Goal: Book appointment/travel/reservation

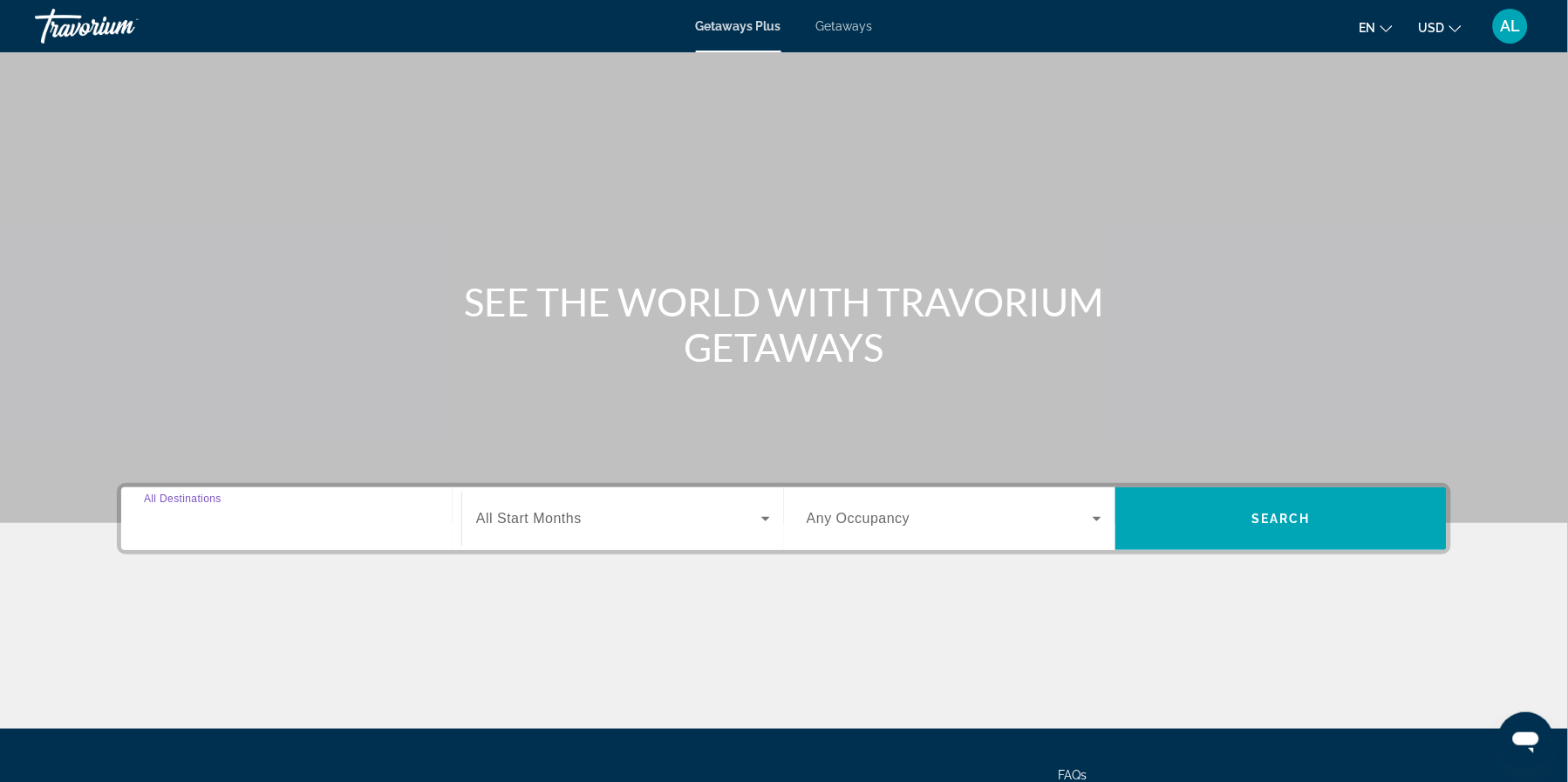
click at [237, 530] on input "Destination All Destinations" at bounding box center [291, 520] width 295 height 21
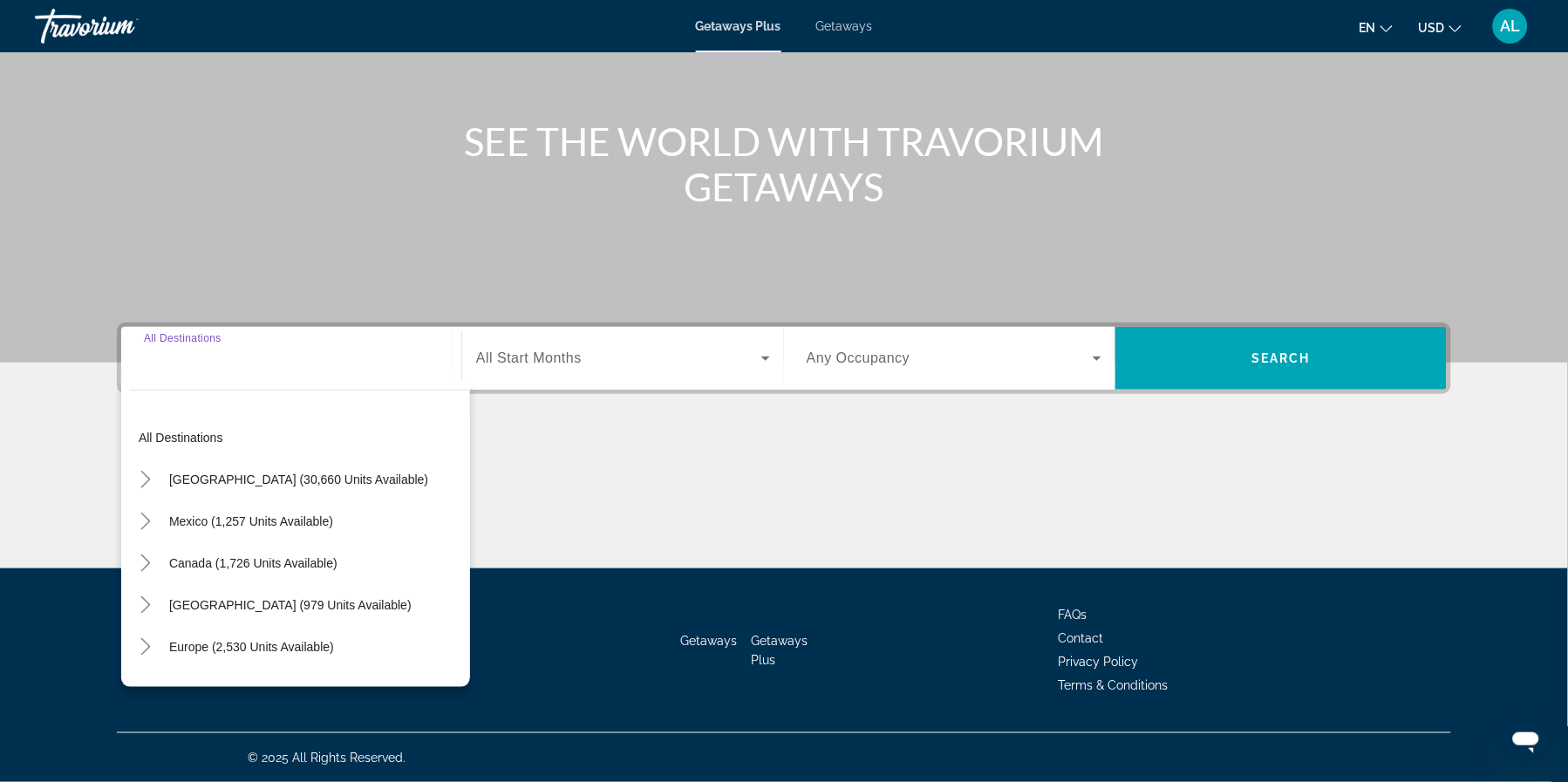
click at [917, 348] on span "Search widget" at bounding box center [949, 359] width 286 height 21
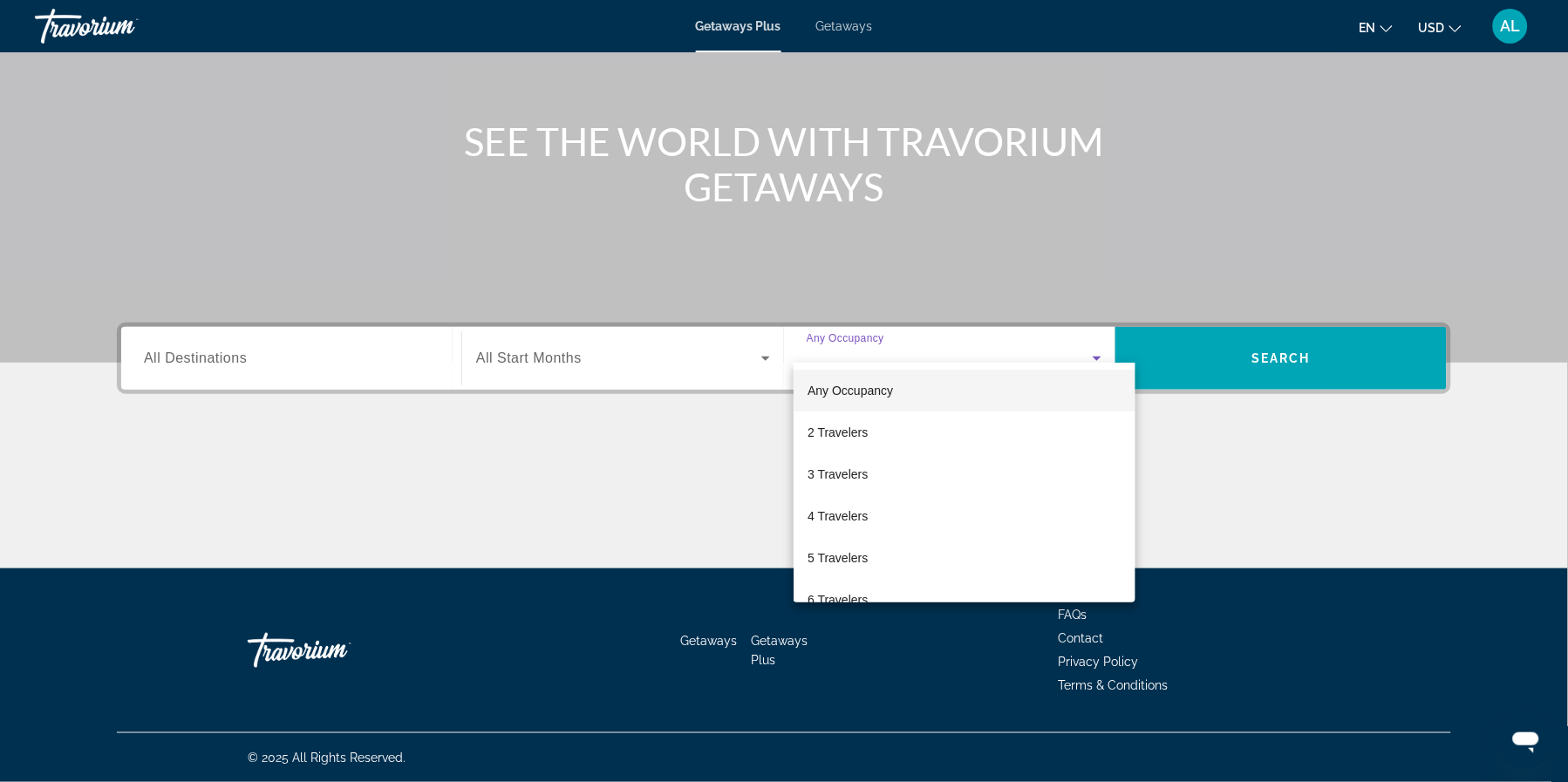
click at [1231, 331] on div at bounding box center [784, 391] width 1568 height 782
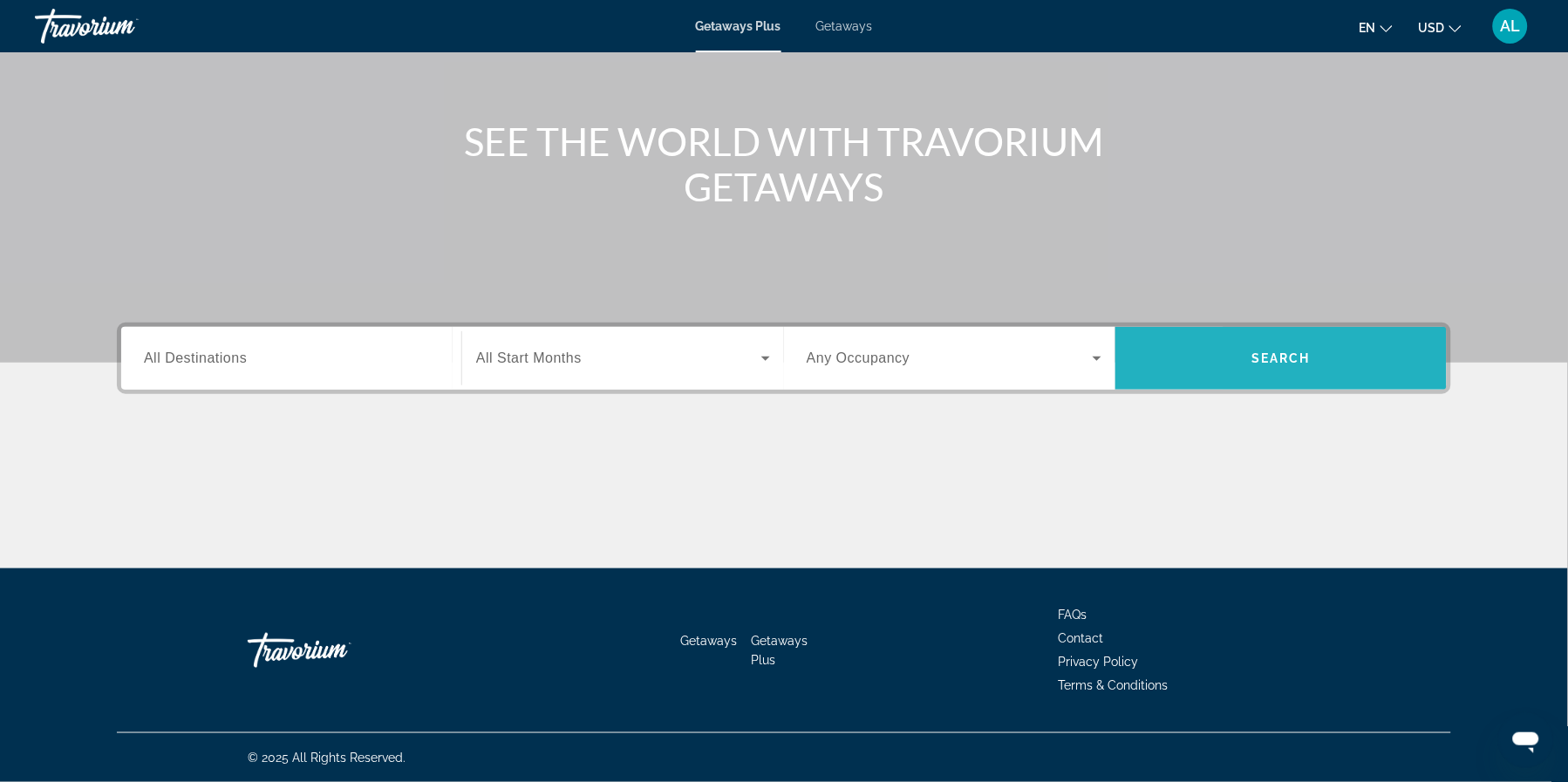
click at [1255, 338] on span "Search widget" at bounding box center [1280, 359] width 332 height 42
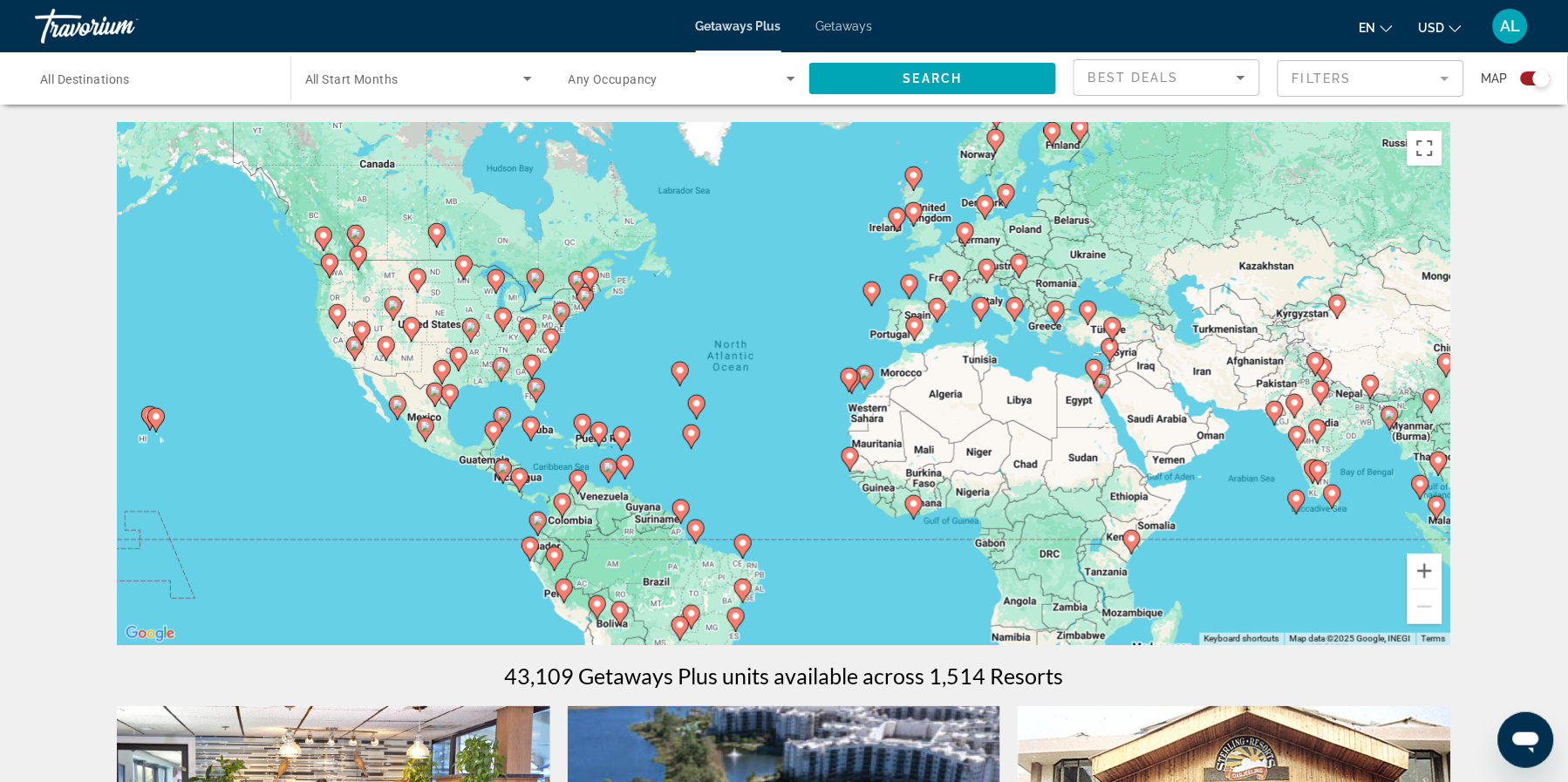
click at [1338, 88] on mat-form-field "Filters" at bounding box center [1371, 78] width 186 height 37
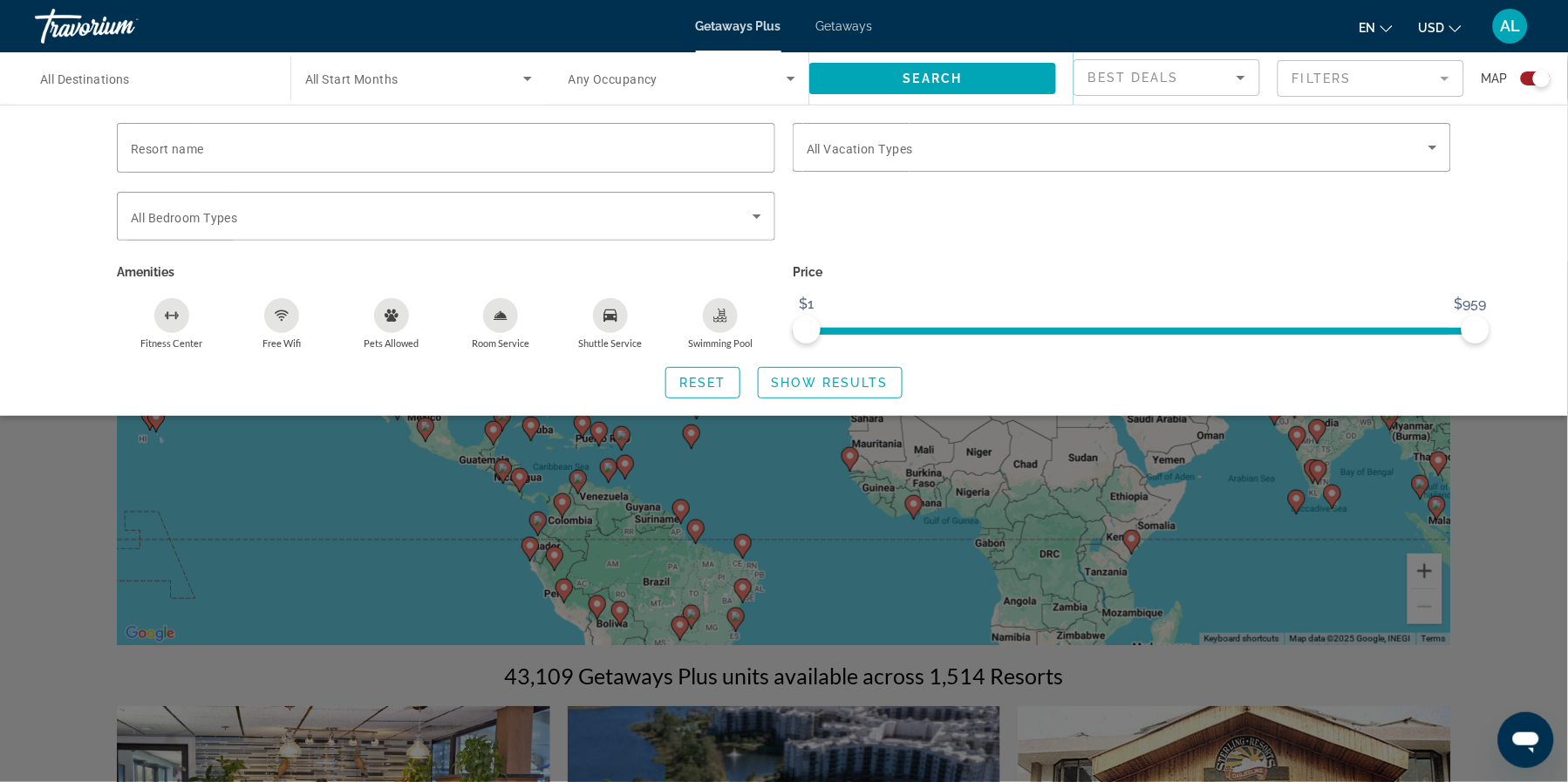
click at [1231, 84] on icon "Sort by" at bounding box center [1241, 77] width 21 height 21
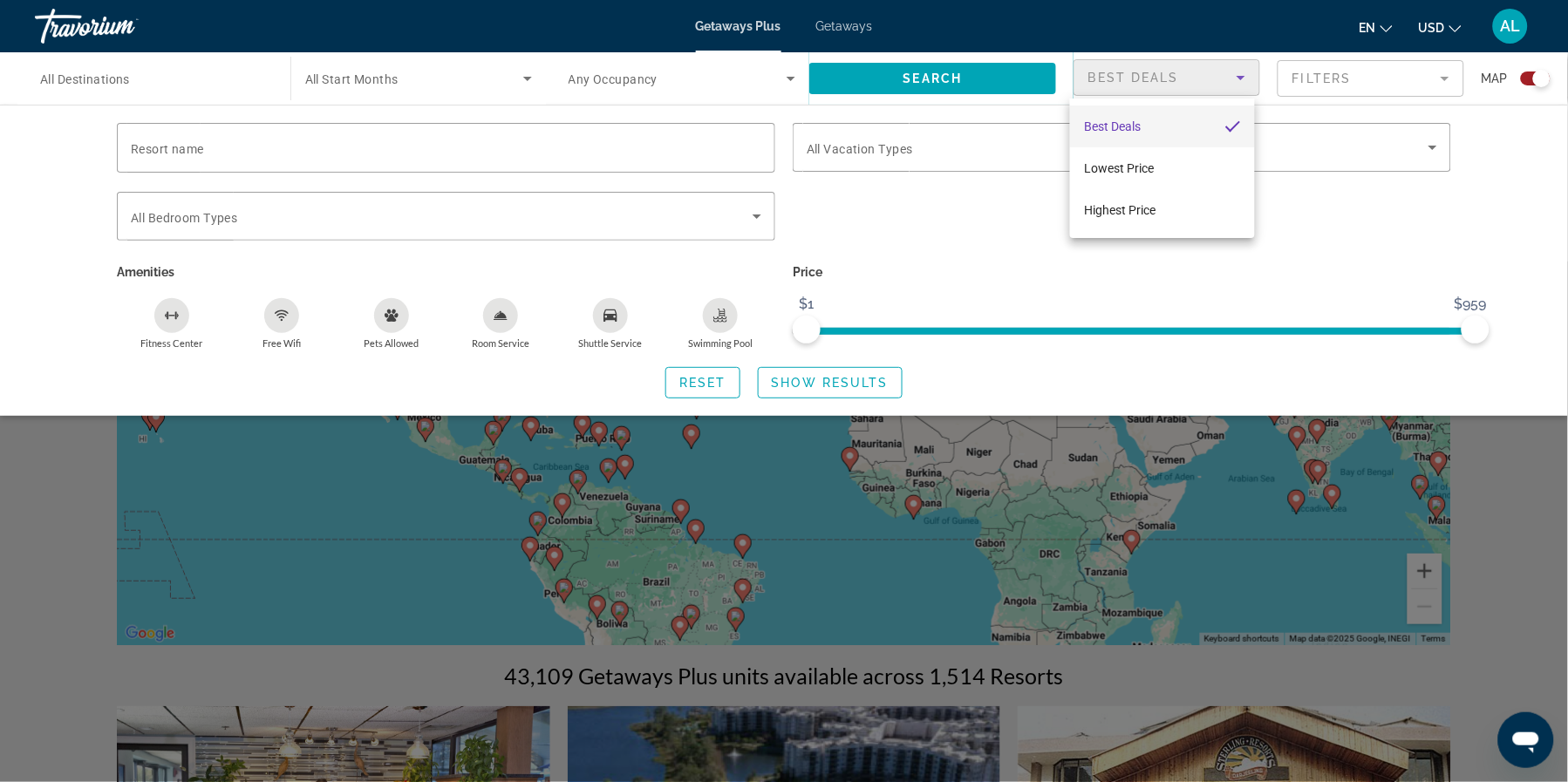
click at [1274, 236] on div at bounding box center [784, 391] width 1568 height 782
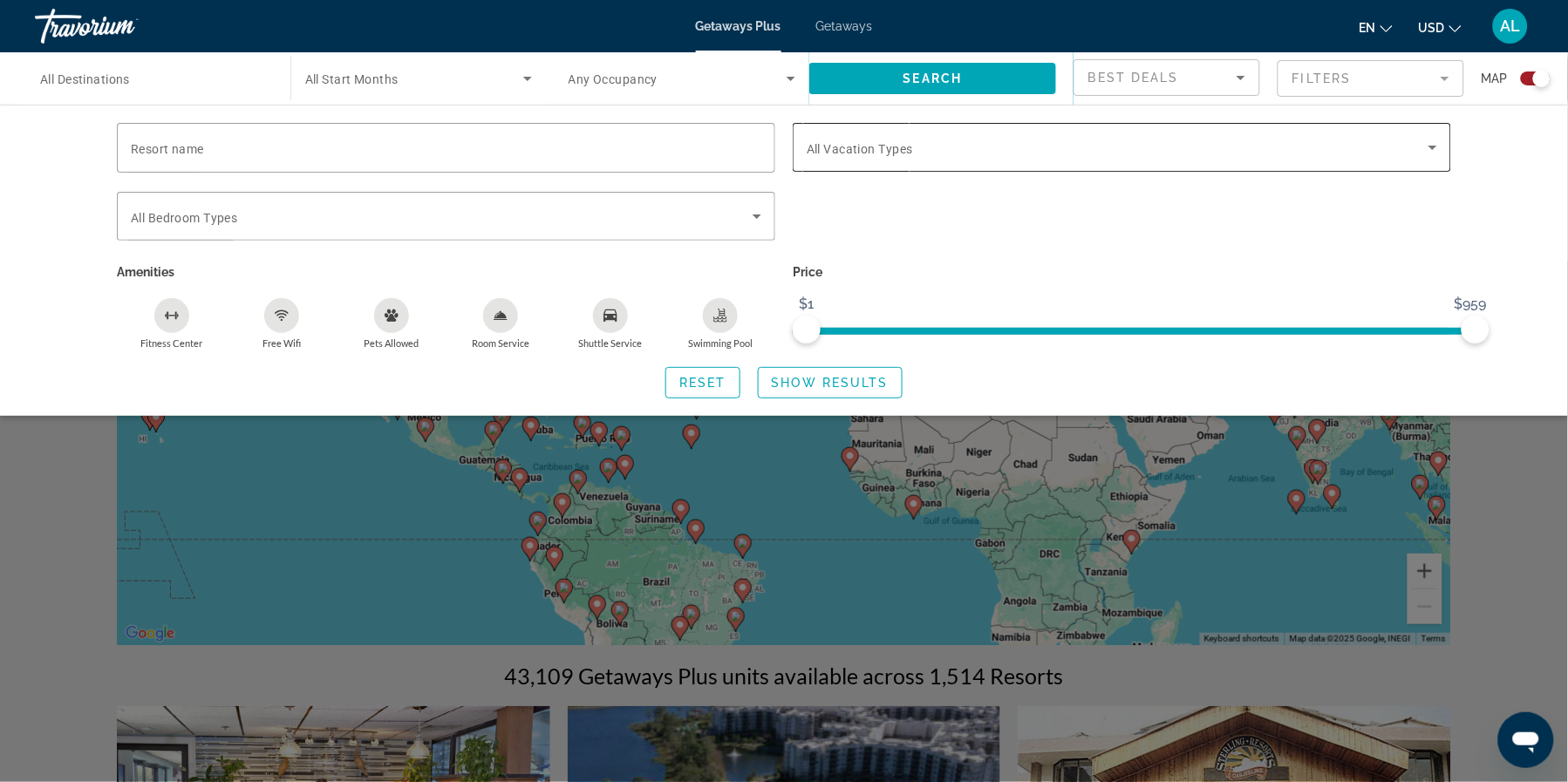
click at [1063, 142] on div "Search widget" at bounding box center [1121, 148] width 631 height 49
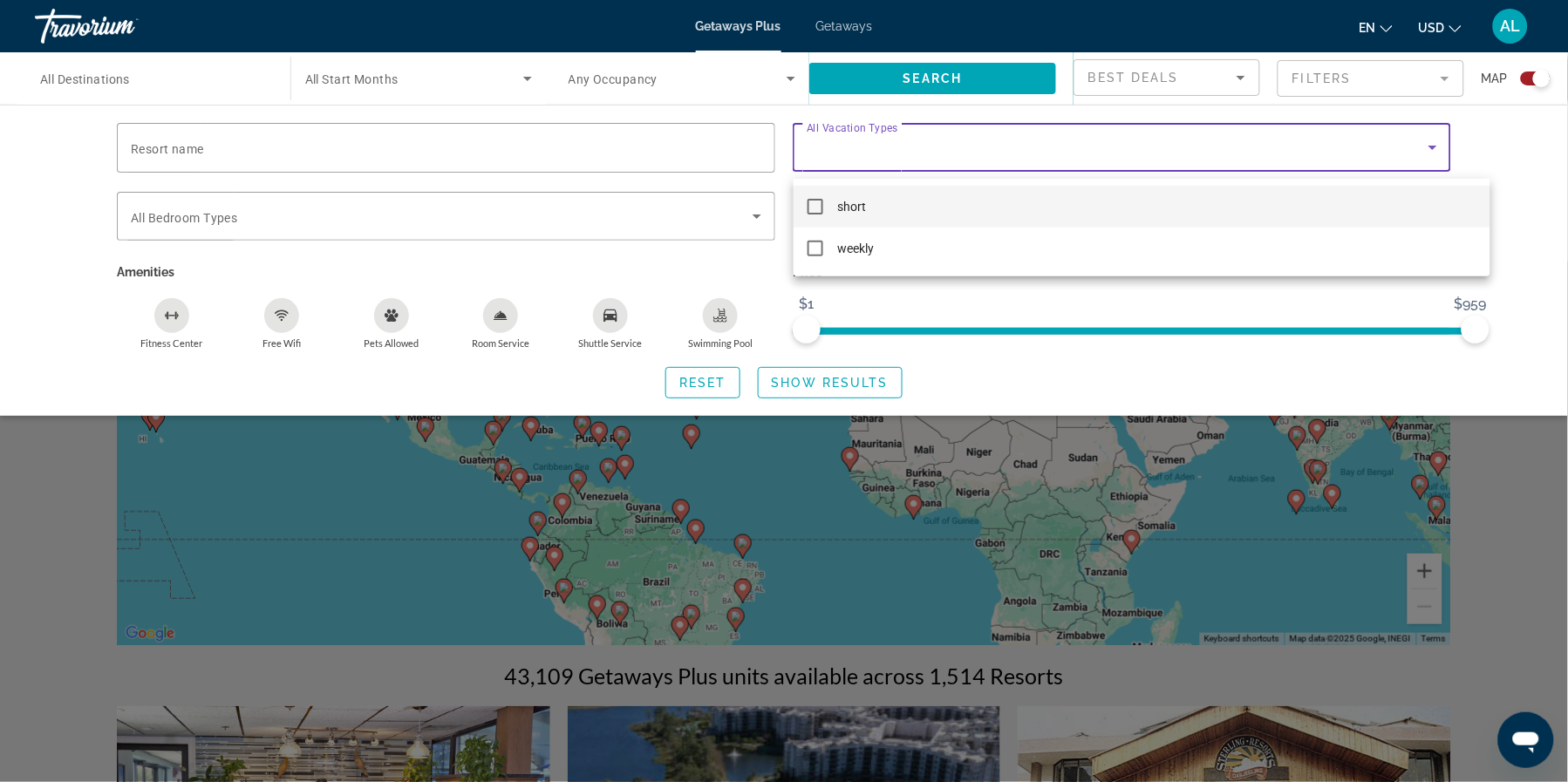
drag, startPoint x: 1061, startPoint y: 147, endPoint x: 1066, endPoint y: 184, distance: 37.3
click at [1061, 147] on div at bounding box center [784, 391] width 1568 height 782
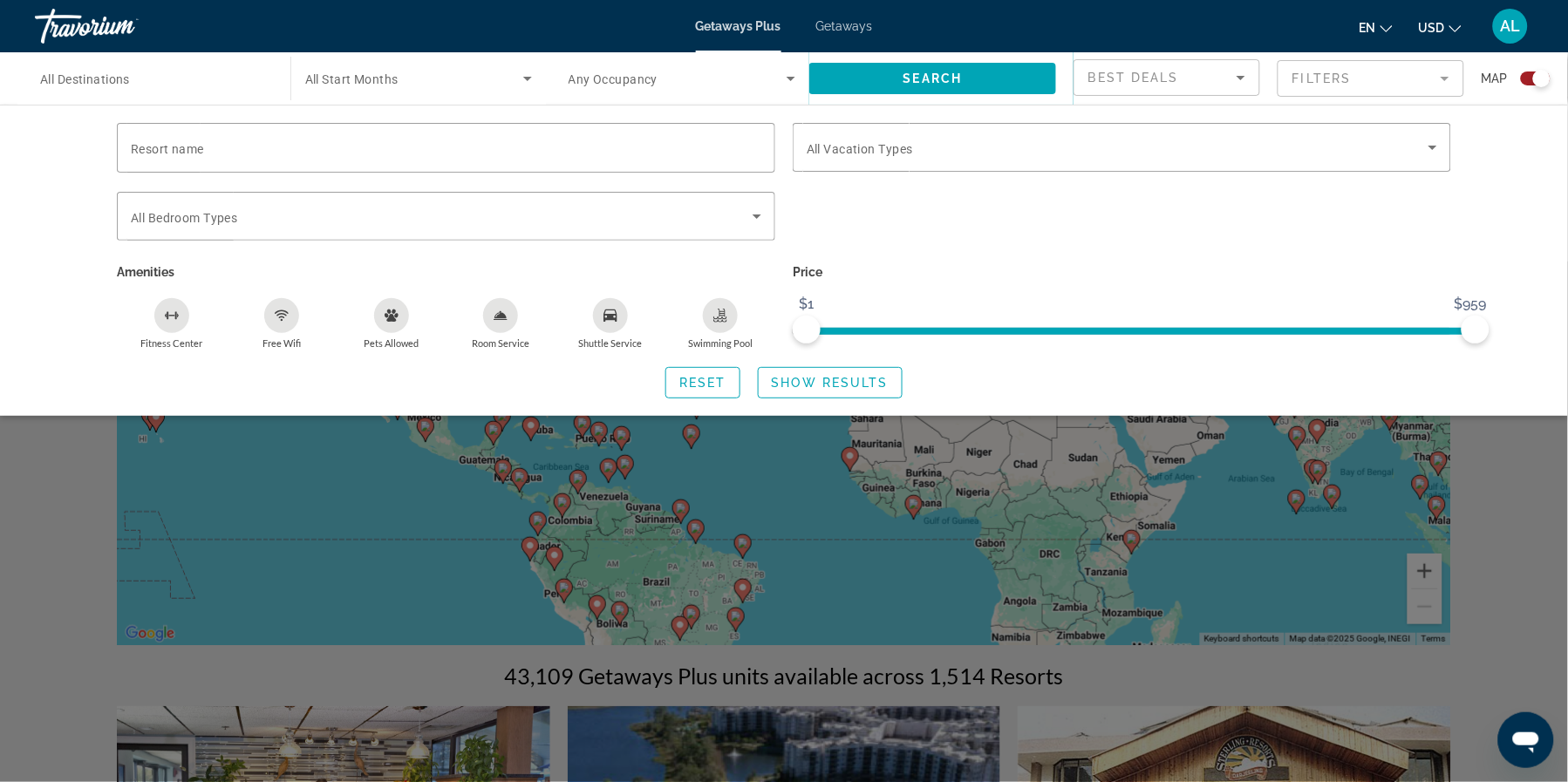
click at [1002, 267] on p "Price" at bounding box center [1121, 273] width 659 height 25
click at [388, 82] on span "All Start Months" at bounding box center [352, 79] width 93 height 14
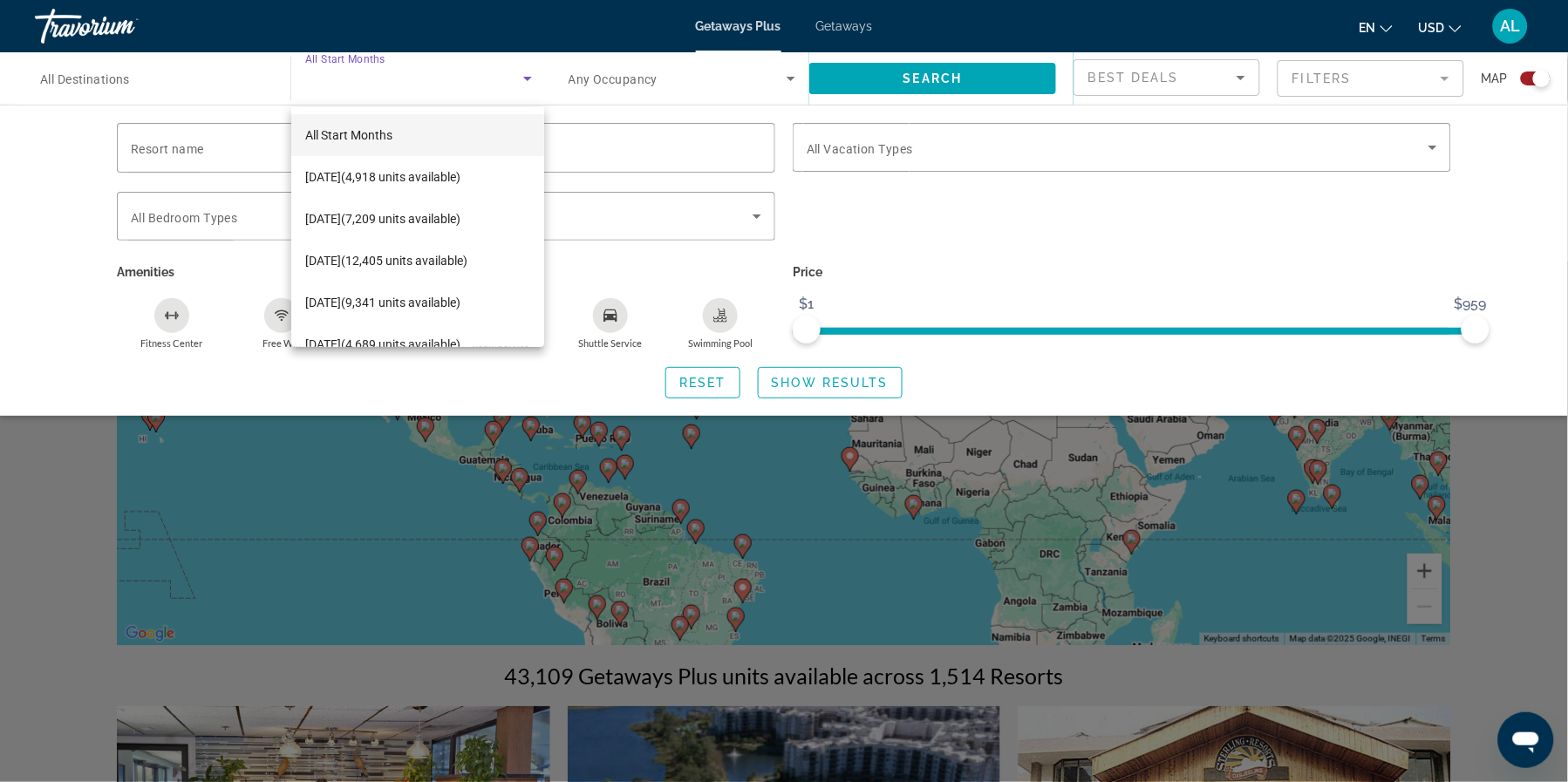
click at [911, 235] on div at bounding box center [784, 391] width 1568 height 782
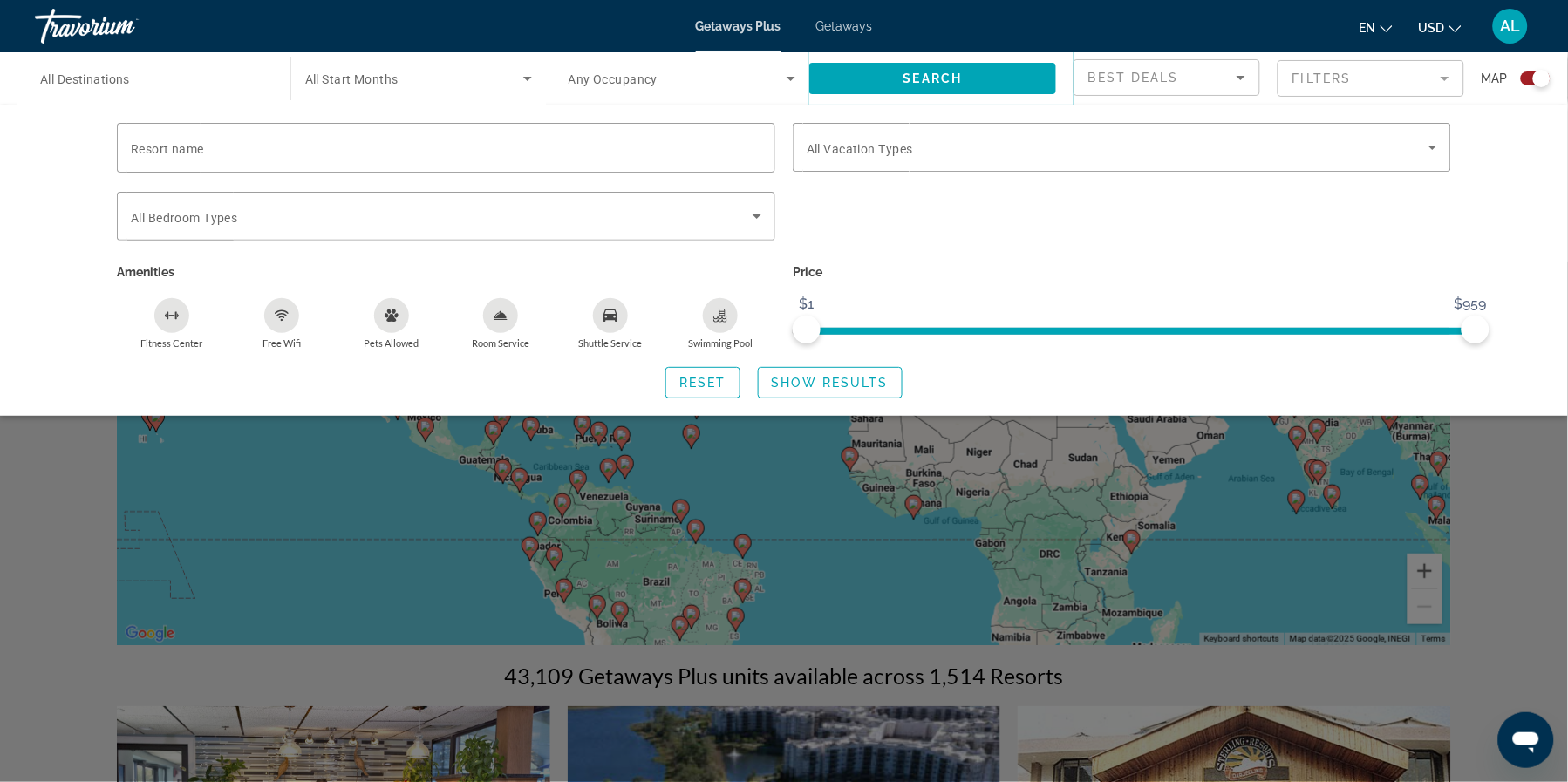
click at [850, 34] on div "Getaways Plus Getaways en English Español Français Italiano Português русский U…" at bounding box center [784, 26] width 1568 height 46
click at [830, 27] on span "Getaways" at bounding box center [844, 26] width 56 height 14
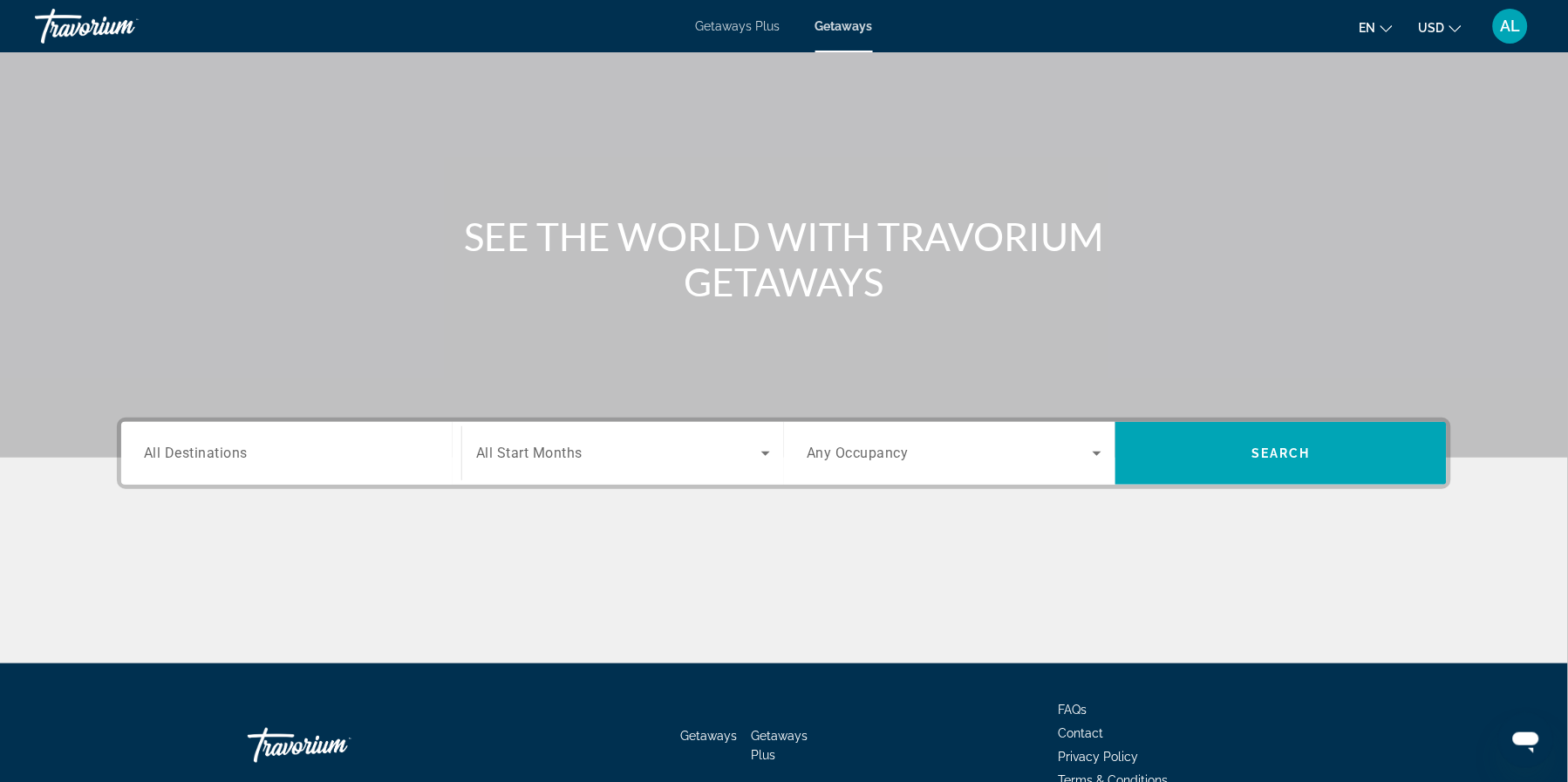
click at [303, 465] on input "Destination All Destinations" at bounding box center [291, 455] width 295 height 21
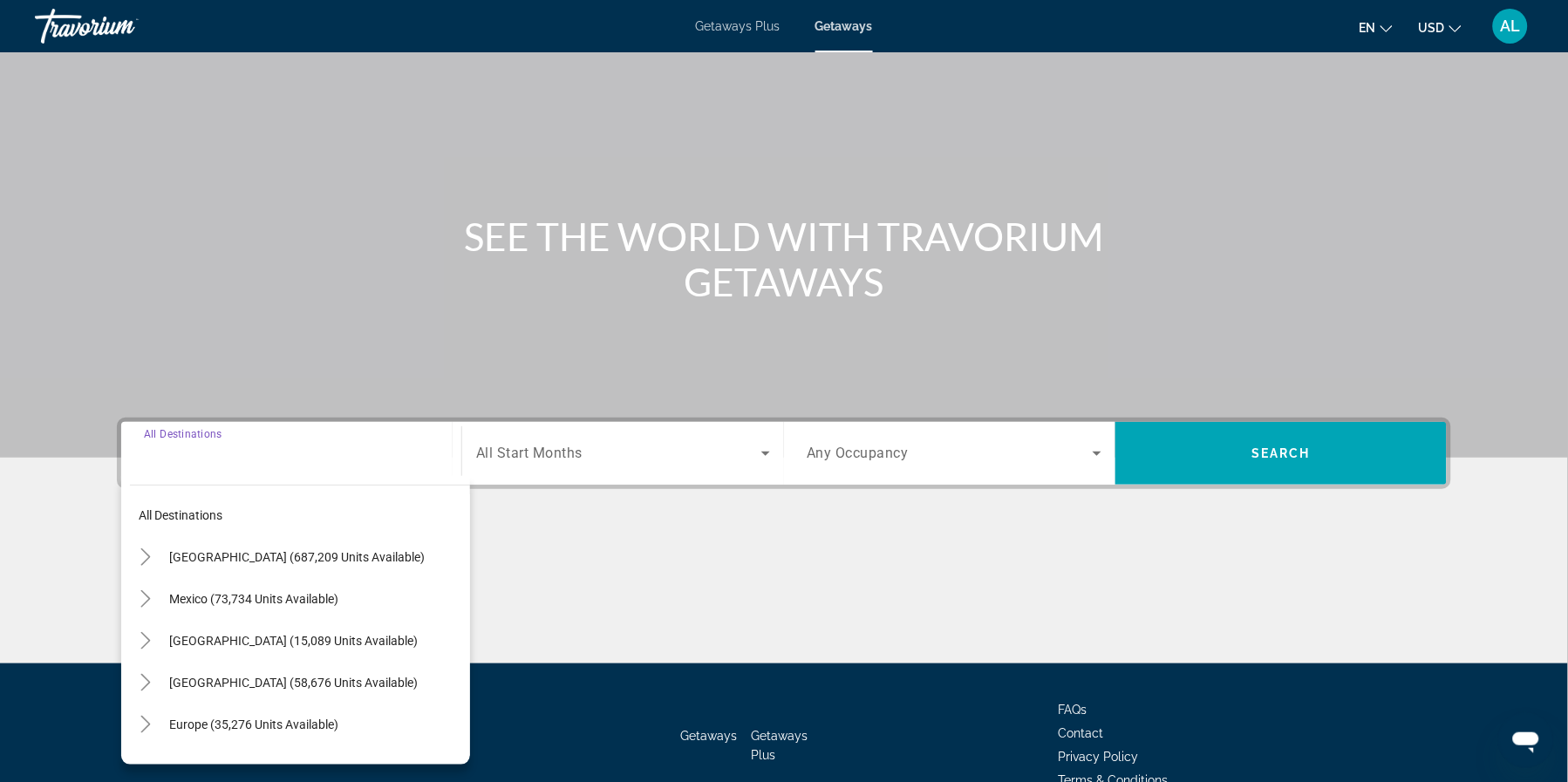
scroll to position [211, 0]
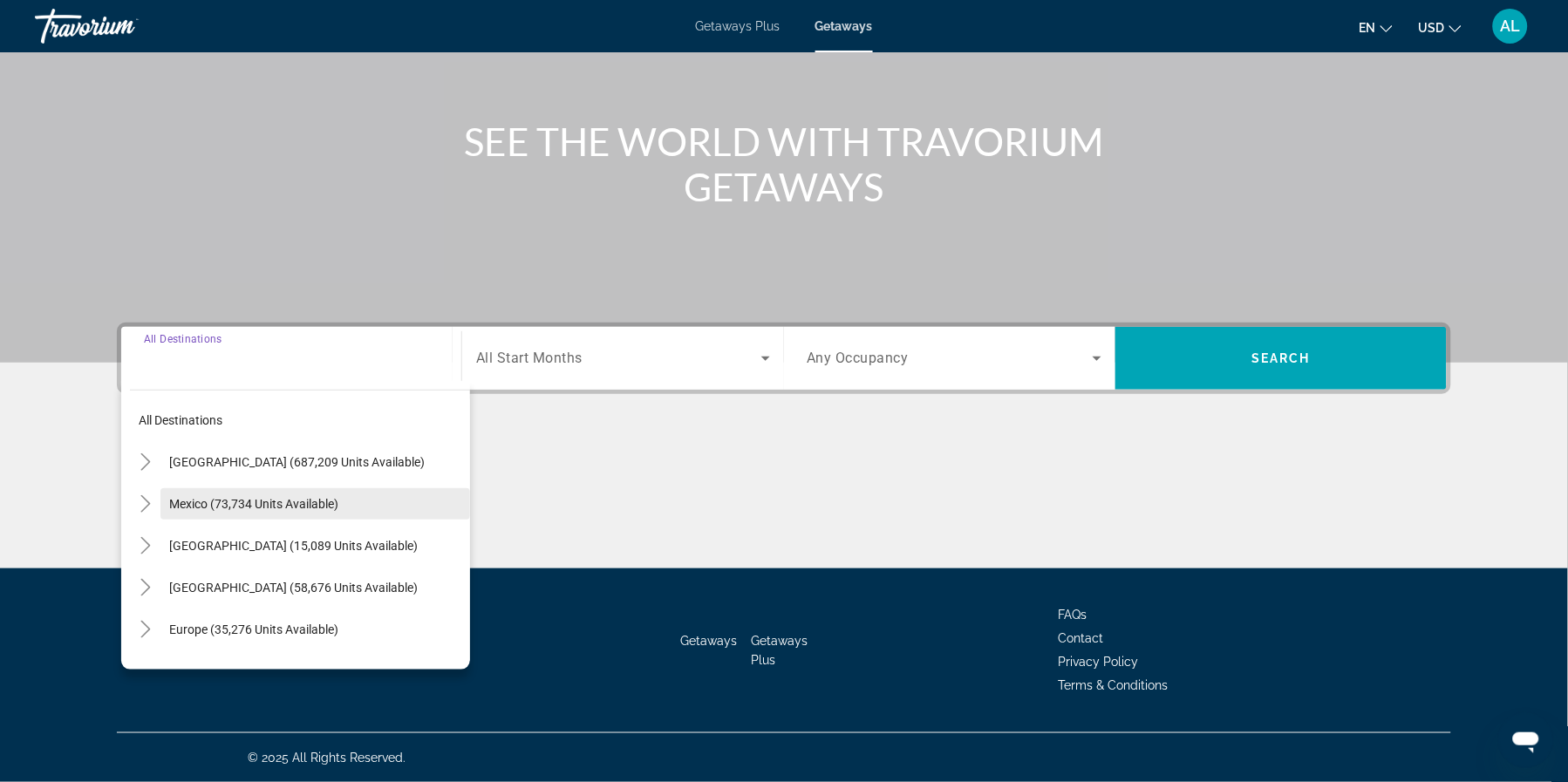
drag, startPoint x: 329, startPoint y: 481, endPoint x: 346, endPoint y: 477, distance: 17.5
click at [346, 483] on span "Search widget" at bounding box center [315, 504] width 310 height 42
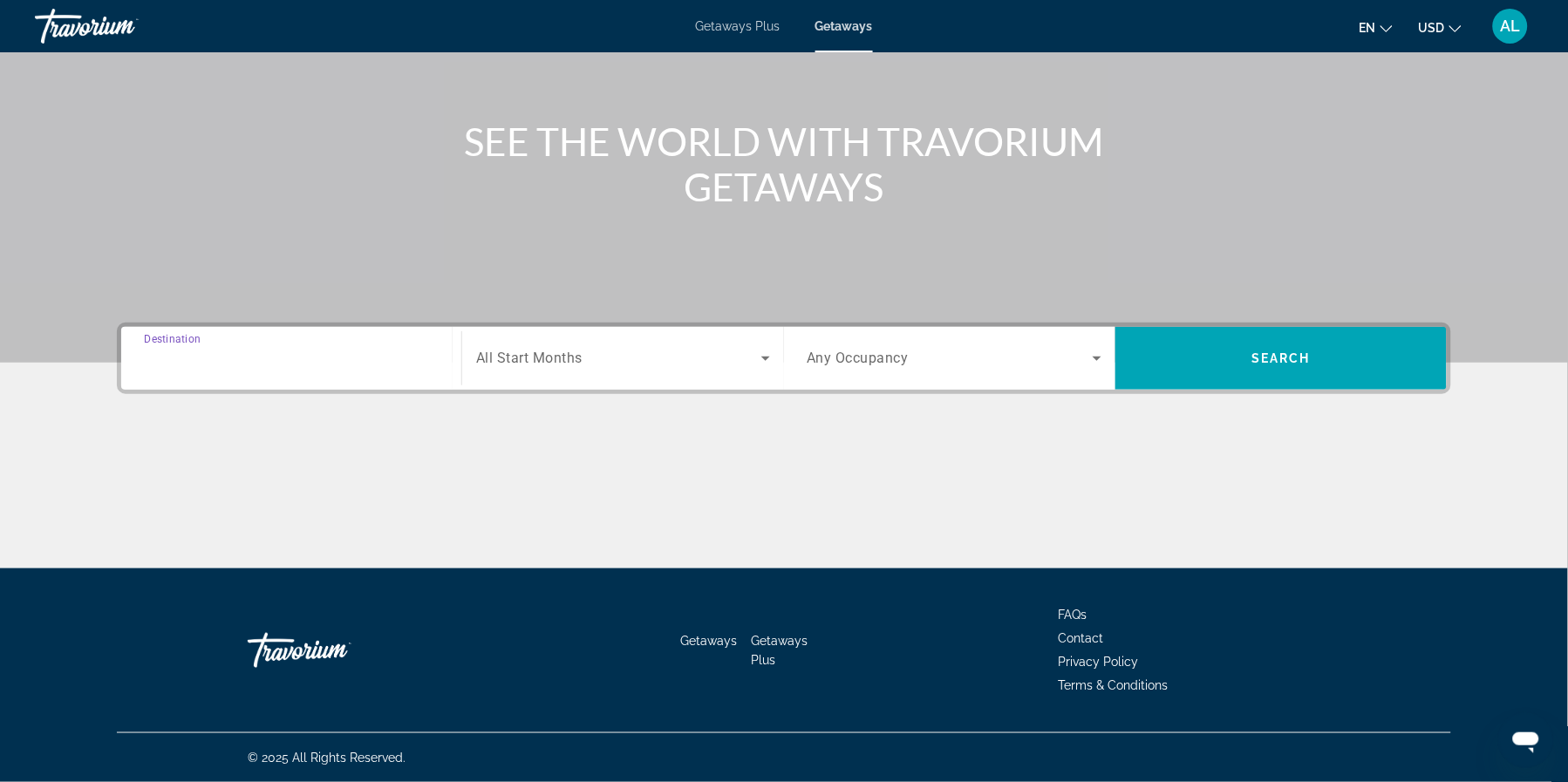
type input "**********"
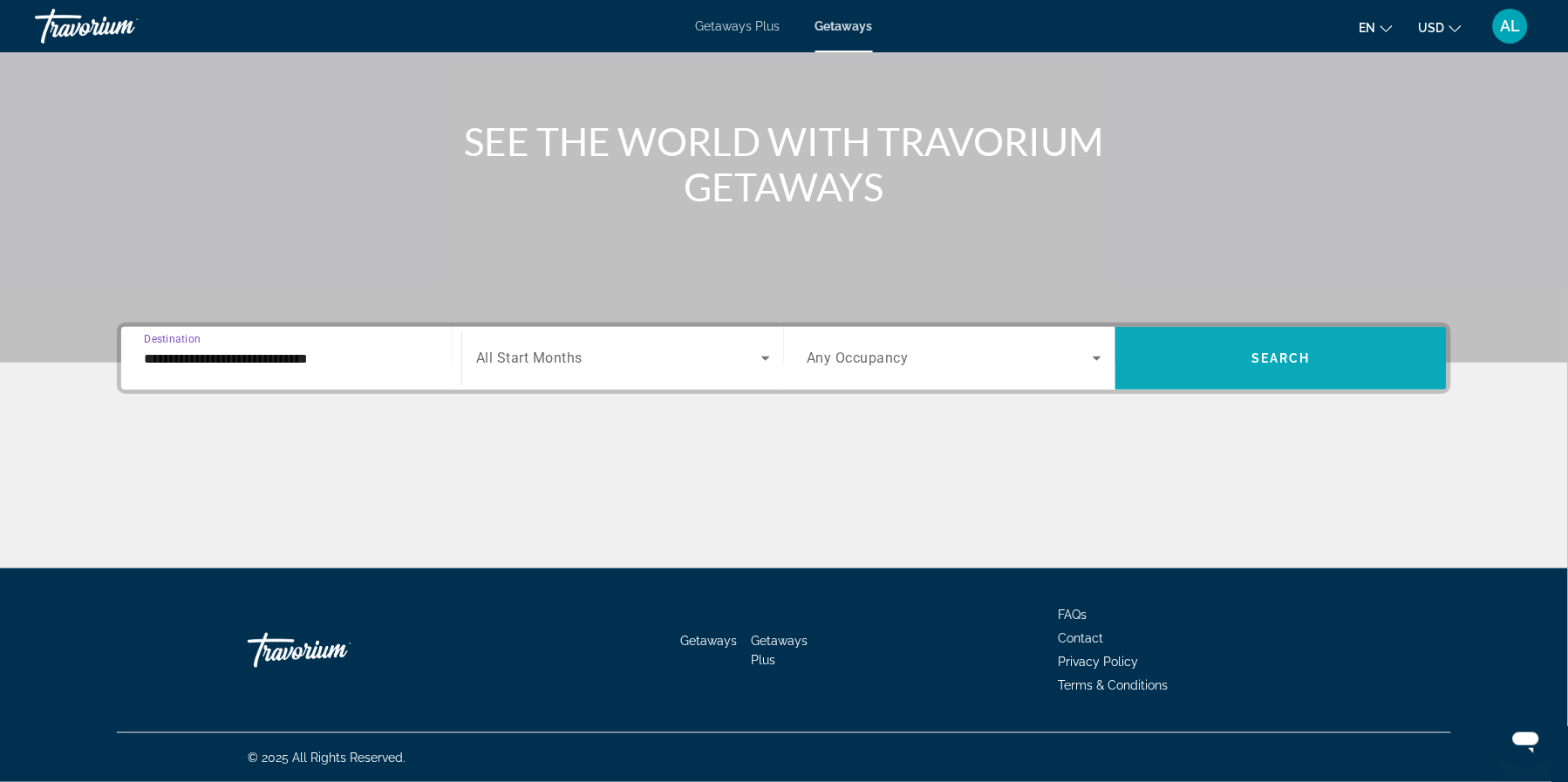
click at [1371, 347] on span "Search widget" at bounding box center [1280, 359] width 332 height 42
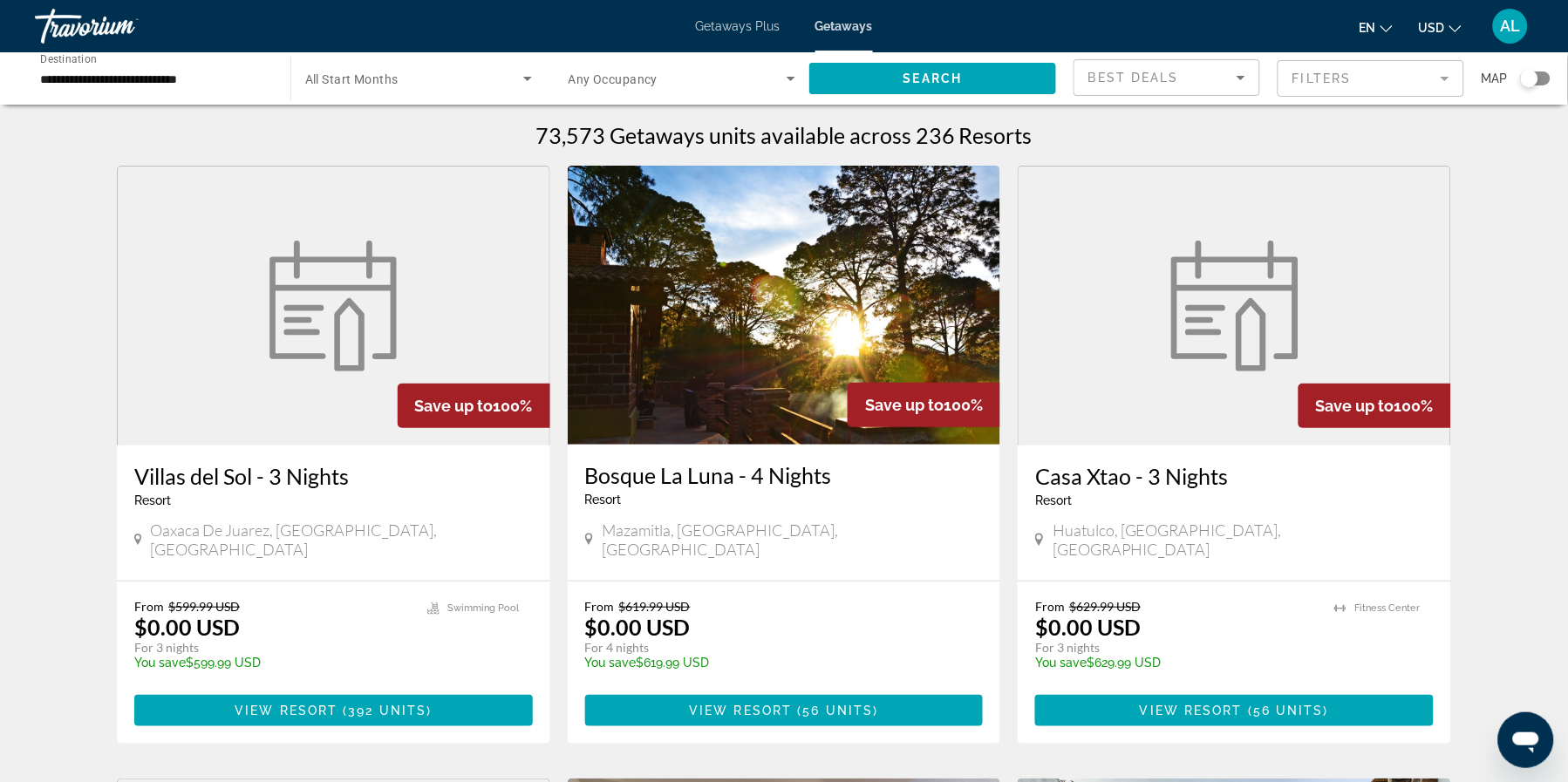
click at [1391, 83] on mat-form-field "Filters" at bounding box center [1371, 78] width 186 height 37
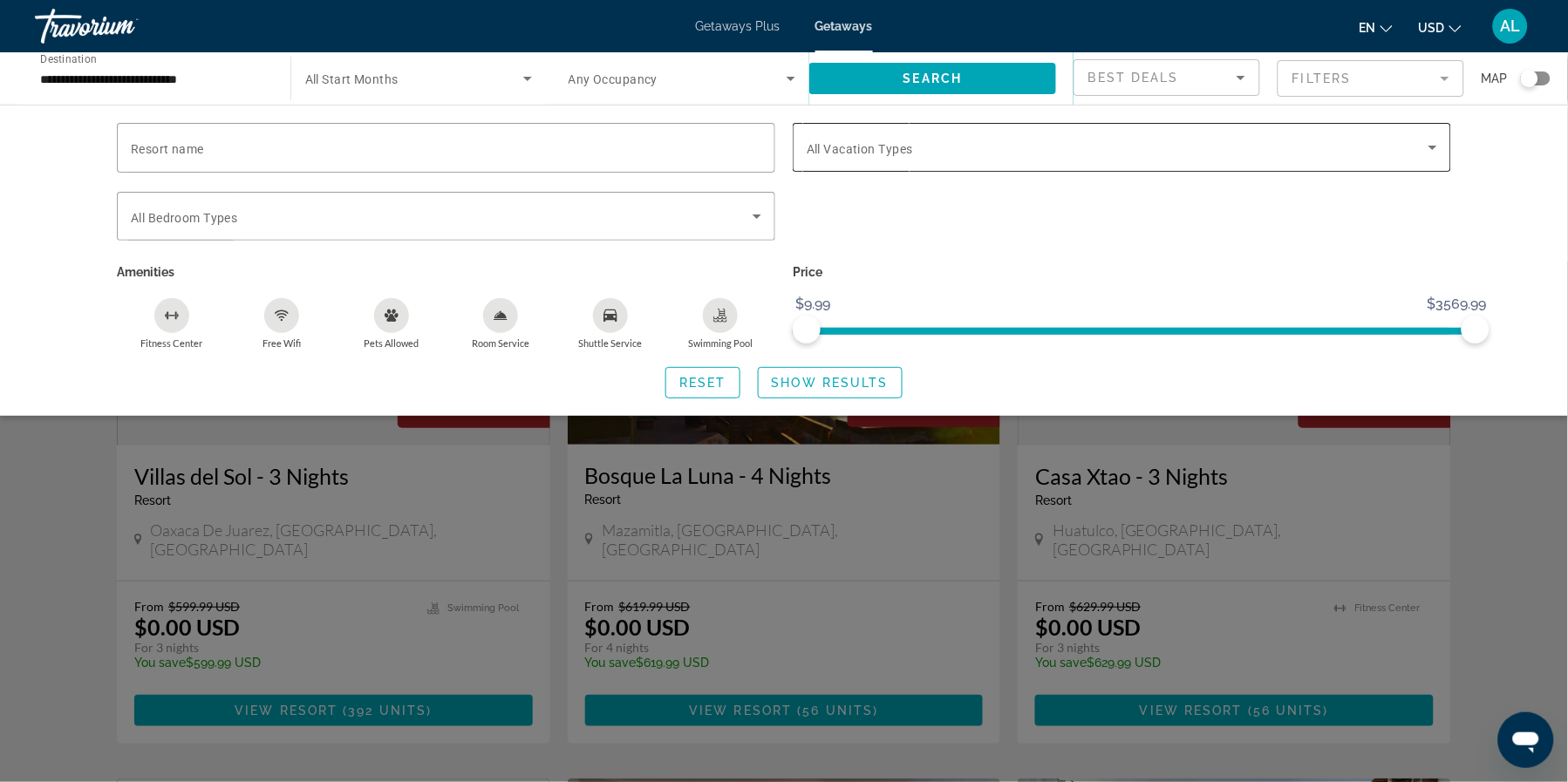
click at [961, 150] on span "Search widget" at bounding box center [1117, 148] width 622 height 21
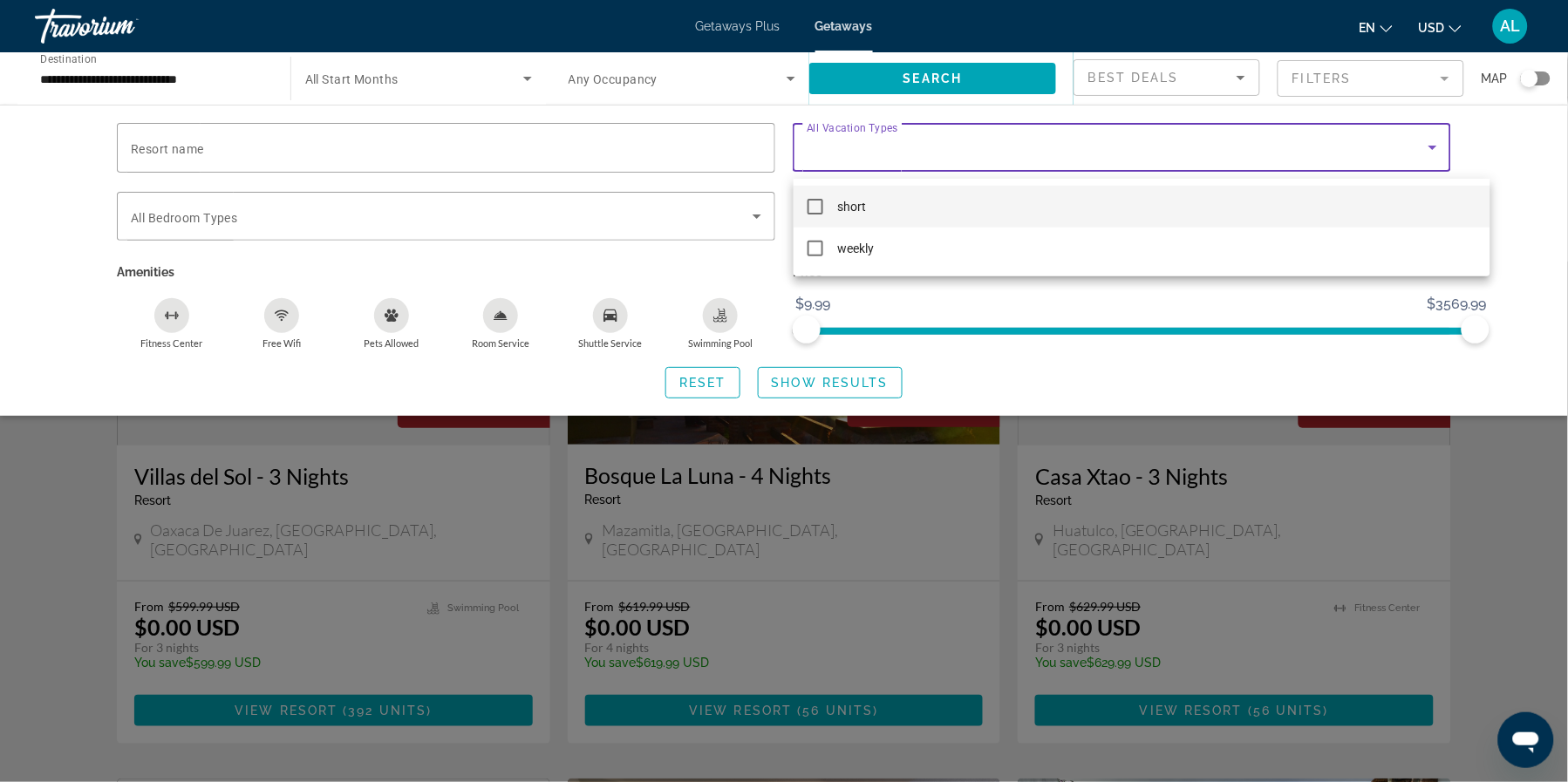
click at [967, 157] on div at bounding box center [784, 391] width 1568 height 782
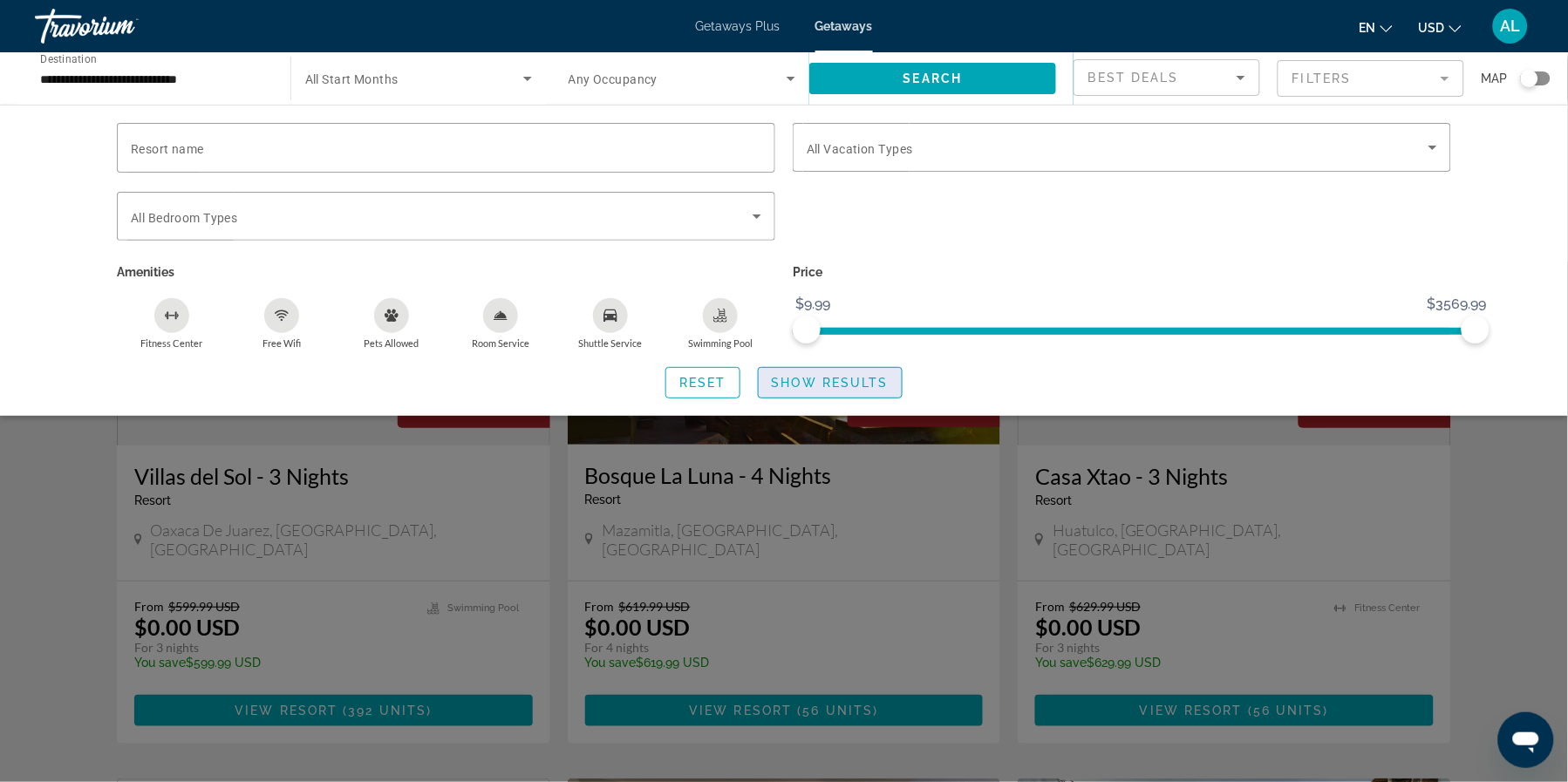
click at [835, 390] on span "Show Results" at bounding box center [830, 383] width 117 height 14
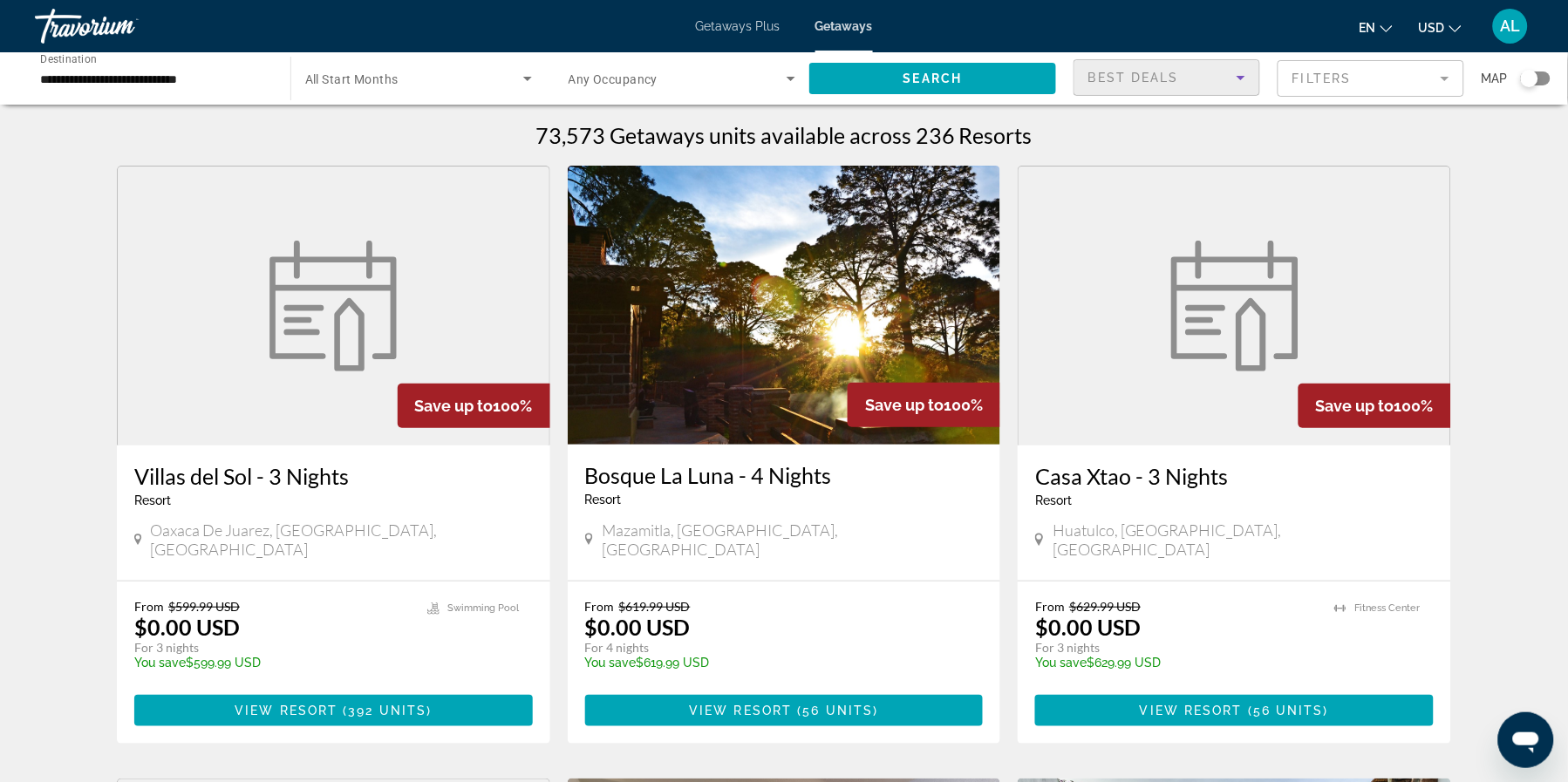
click at [1185, 83] on div "Best Deals" at bounding box center [1163, 77] width 149 height 21
click at [1411, 159] on div at bounding box center [784, 391] width 1568 height 782
click at [1411, 90] on mat-form-field "Filters" at bounding box center [1371, 78] width 186 height 37
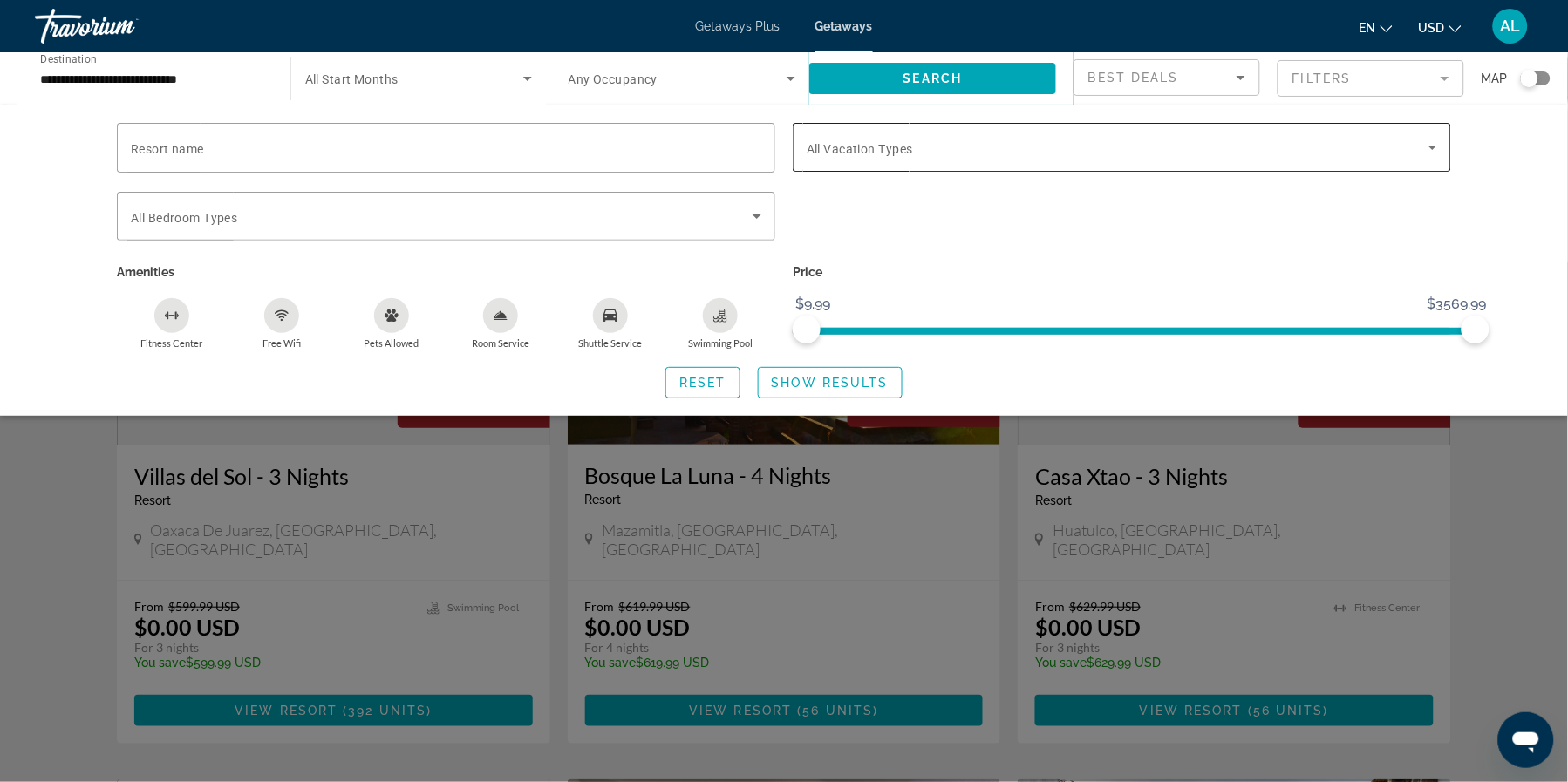
click at [1120, 171] on div "Search widget" at bounding box center [1121, 148] width 631 height 49
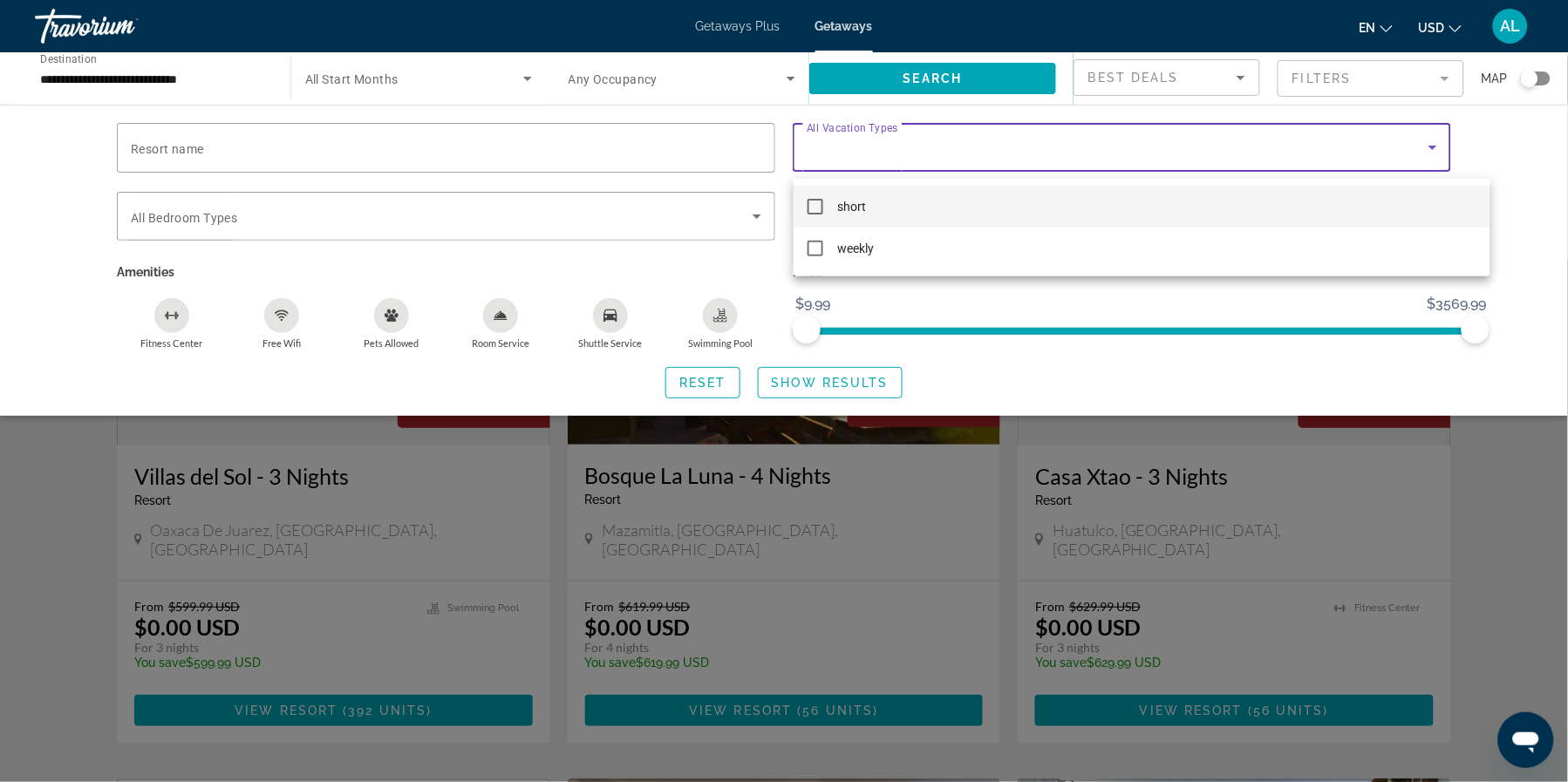
click at [1083, 293] on div at bounding box center [784, 391] width 1568 height 782
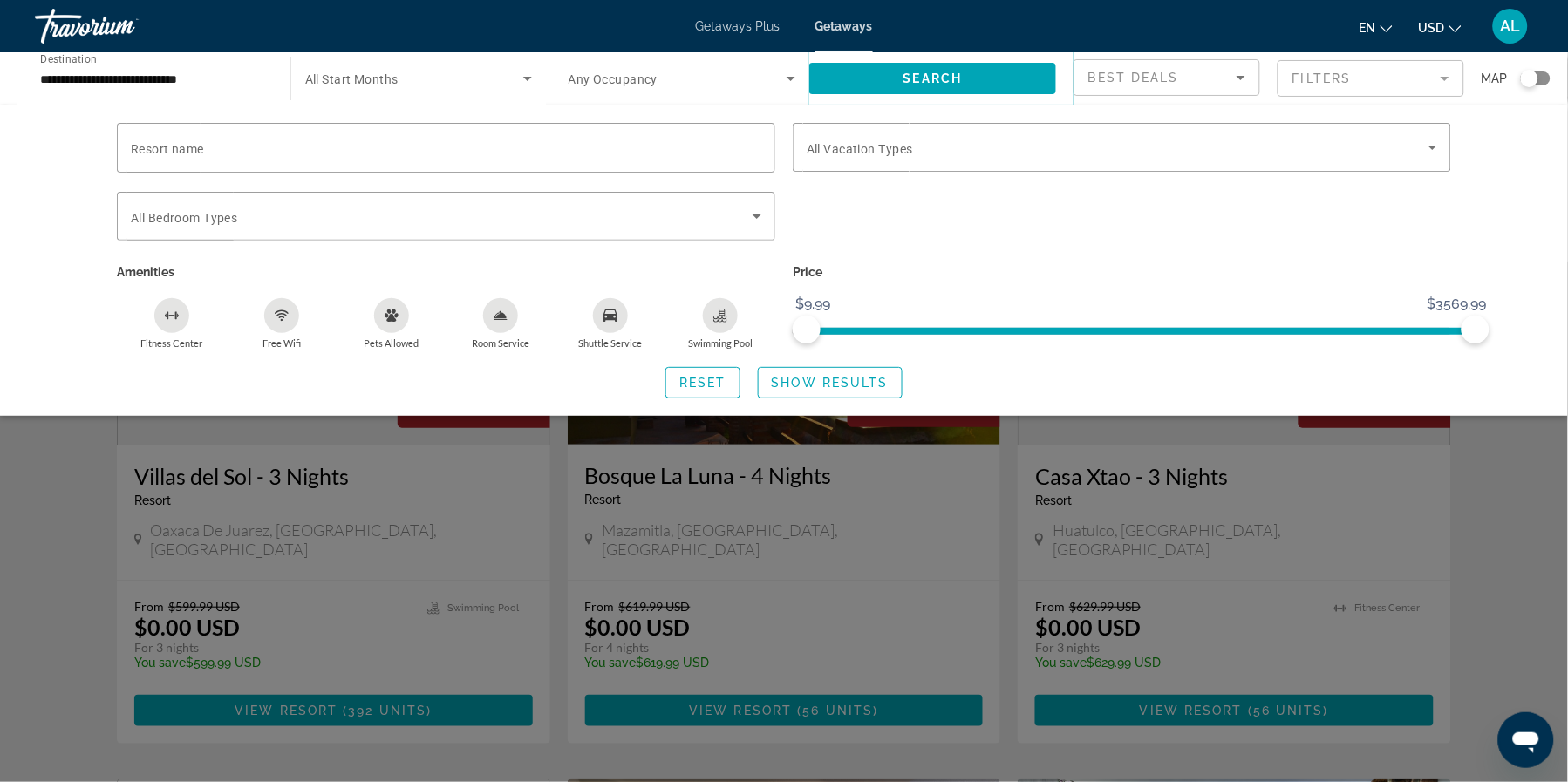
click at [396, 65] on div "Search widget" at bounding box center [419, 78] width 227 height 49
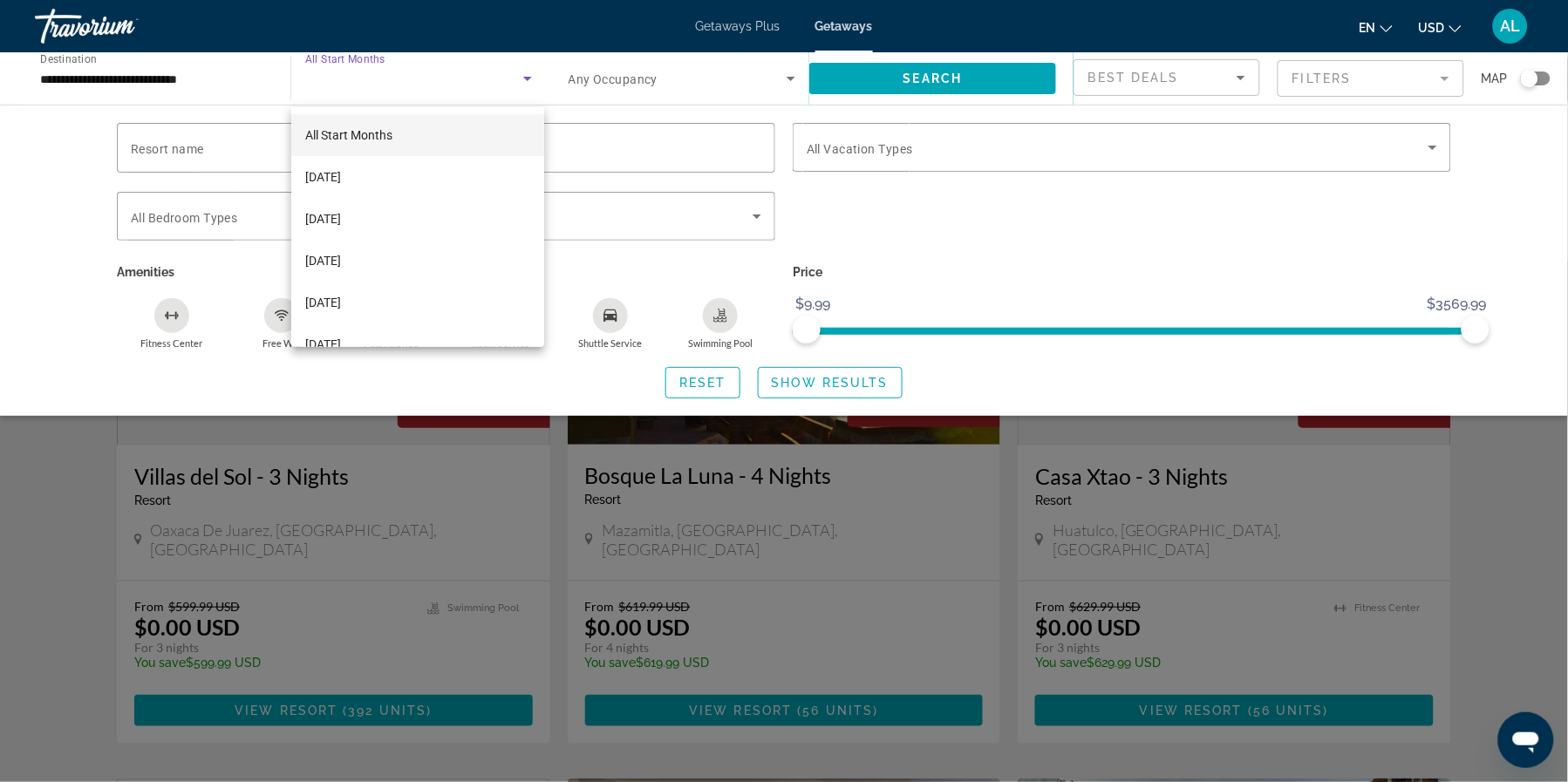
click at [202, 70] on div at bounding box center [784, 391] width 1568 height 782
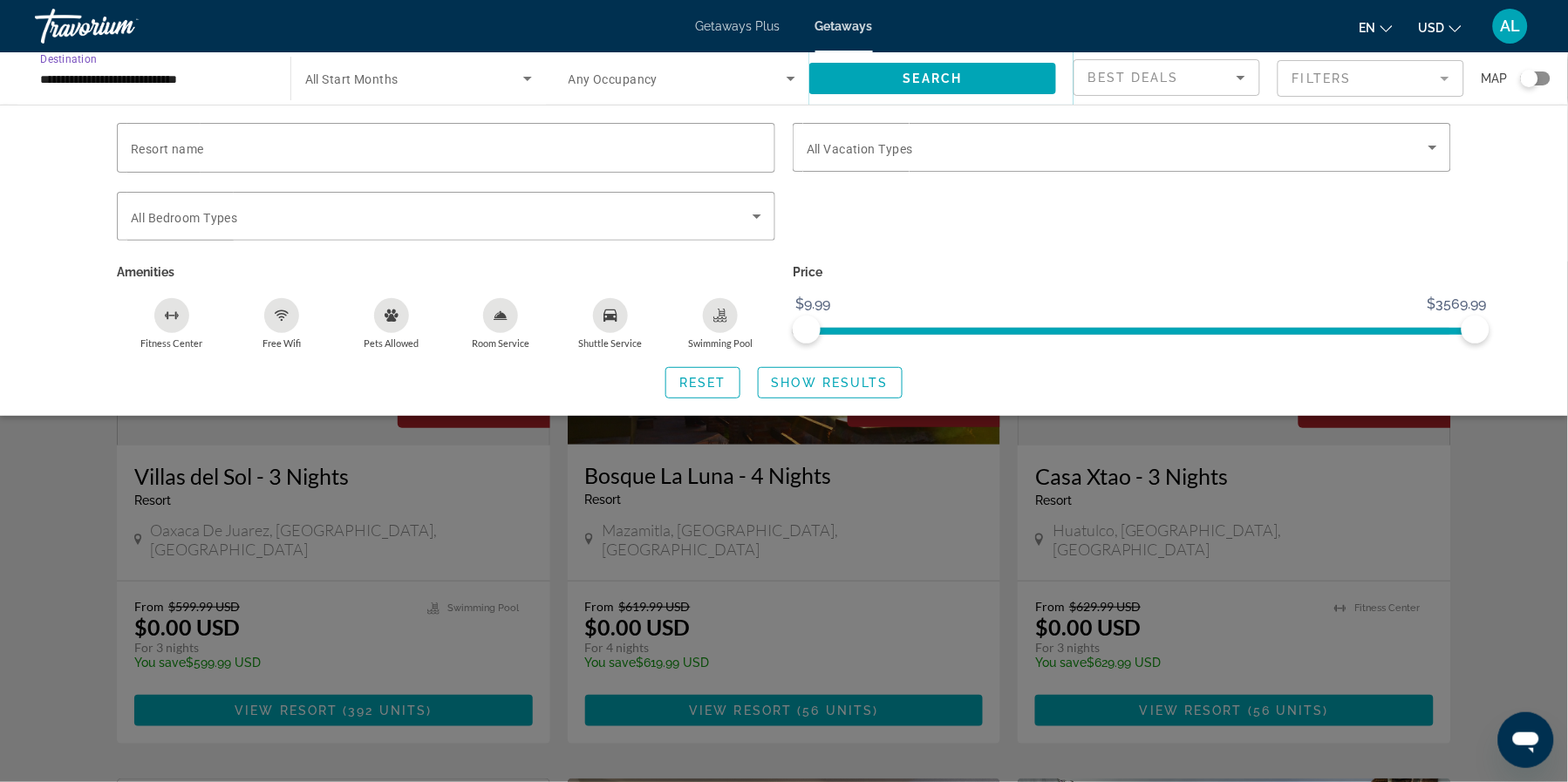
click at [199, 77] on input "**********" at bounding box center [154, 79] width 228 height 21
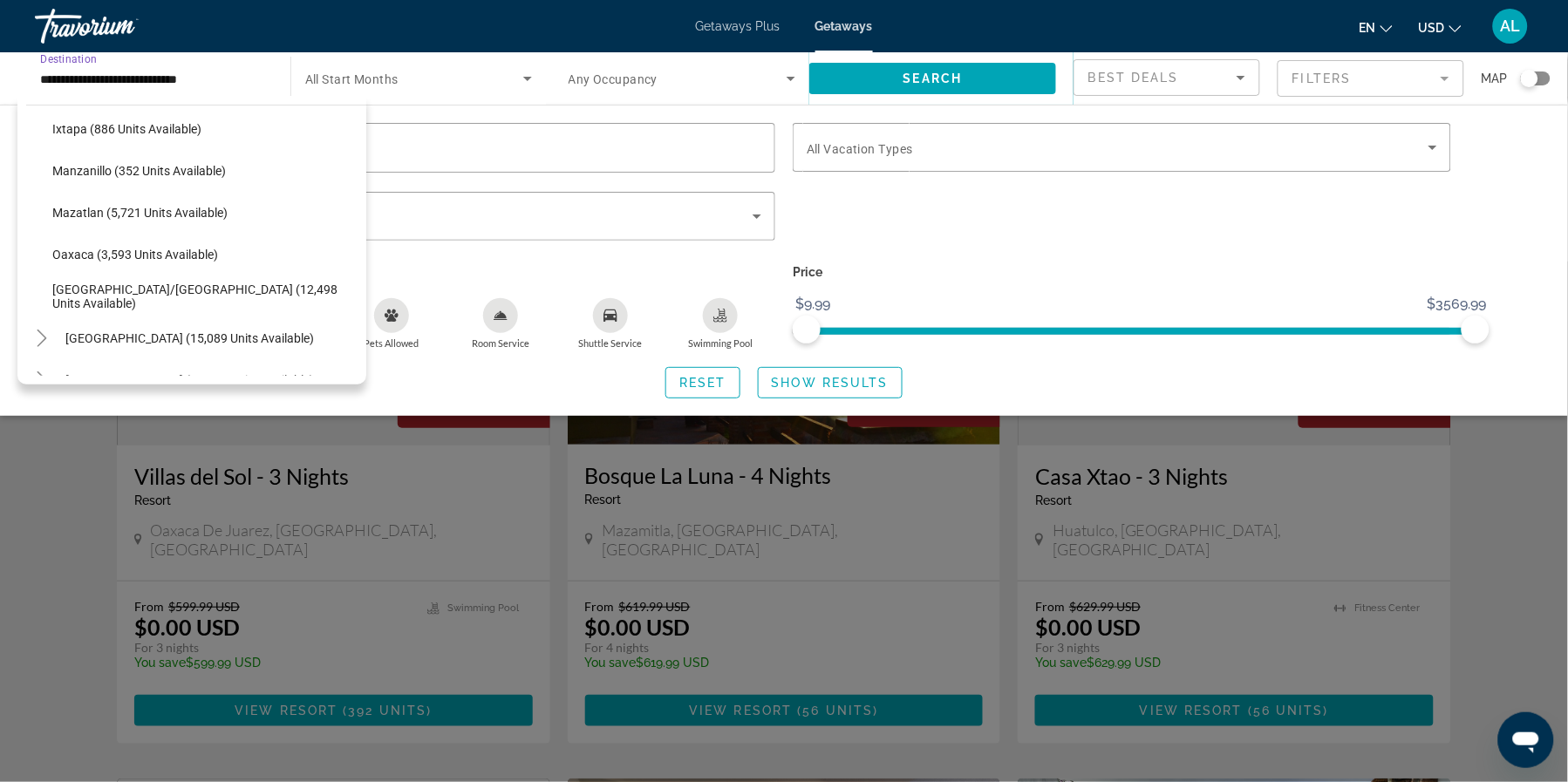
scroll to position [323, 0]
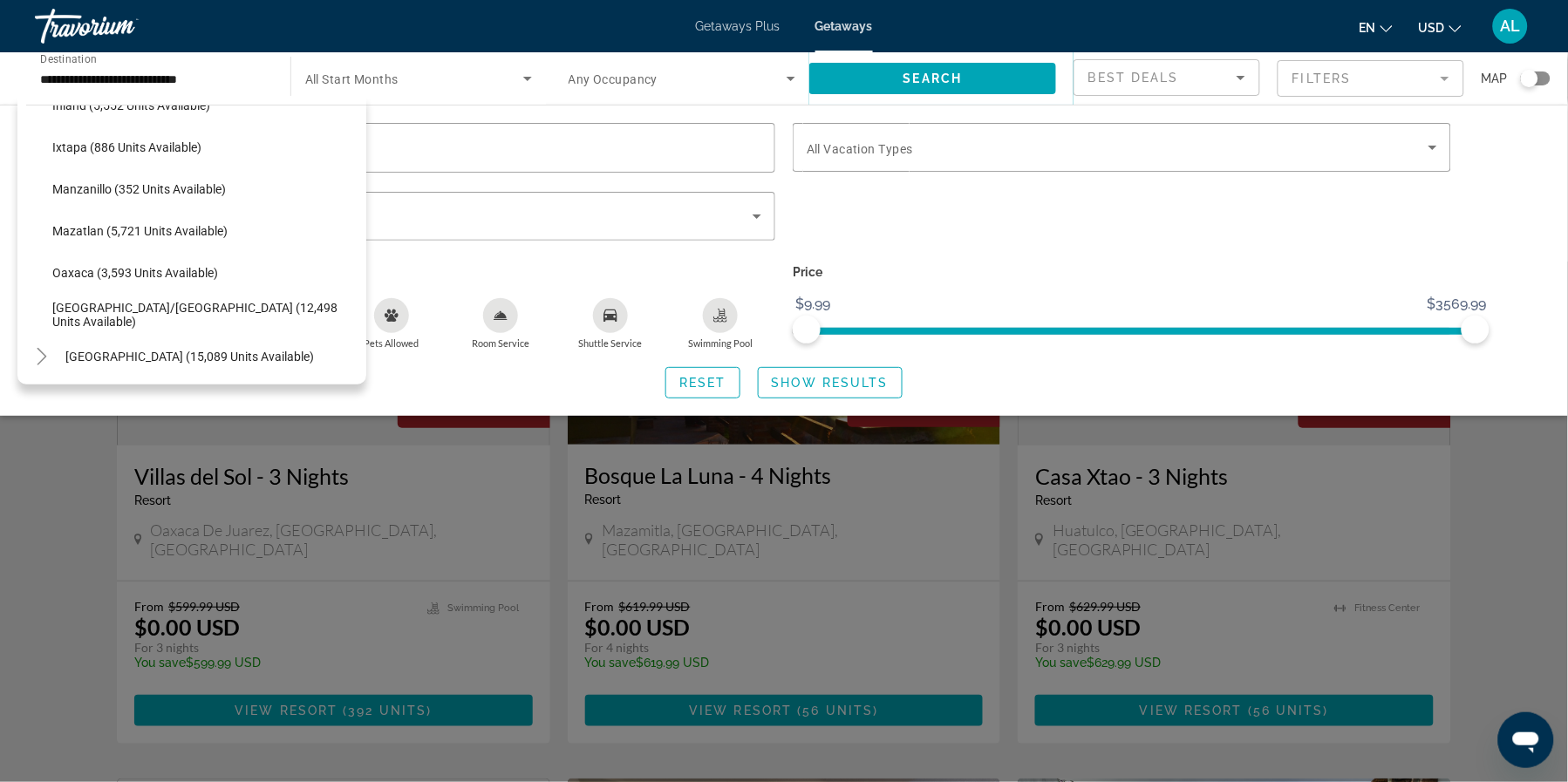
click at [397, 269] on p "Amenities" at bounding box center [446, 273] width 659 height 25
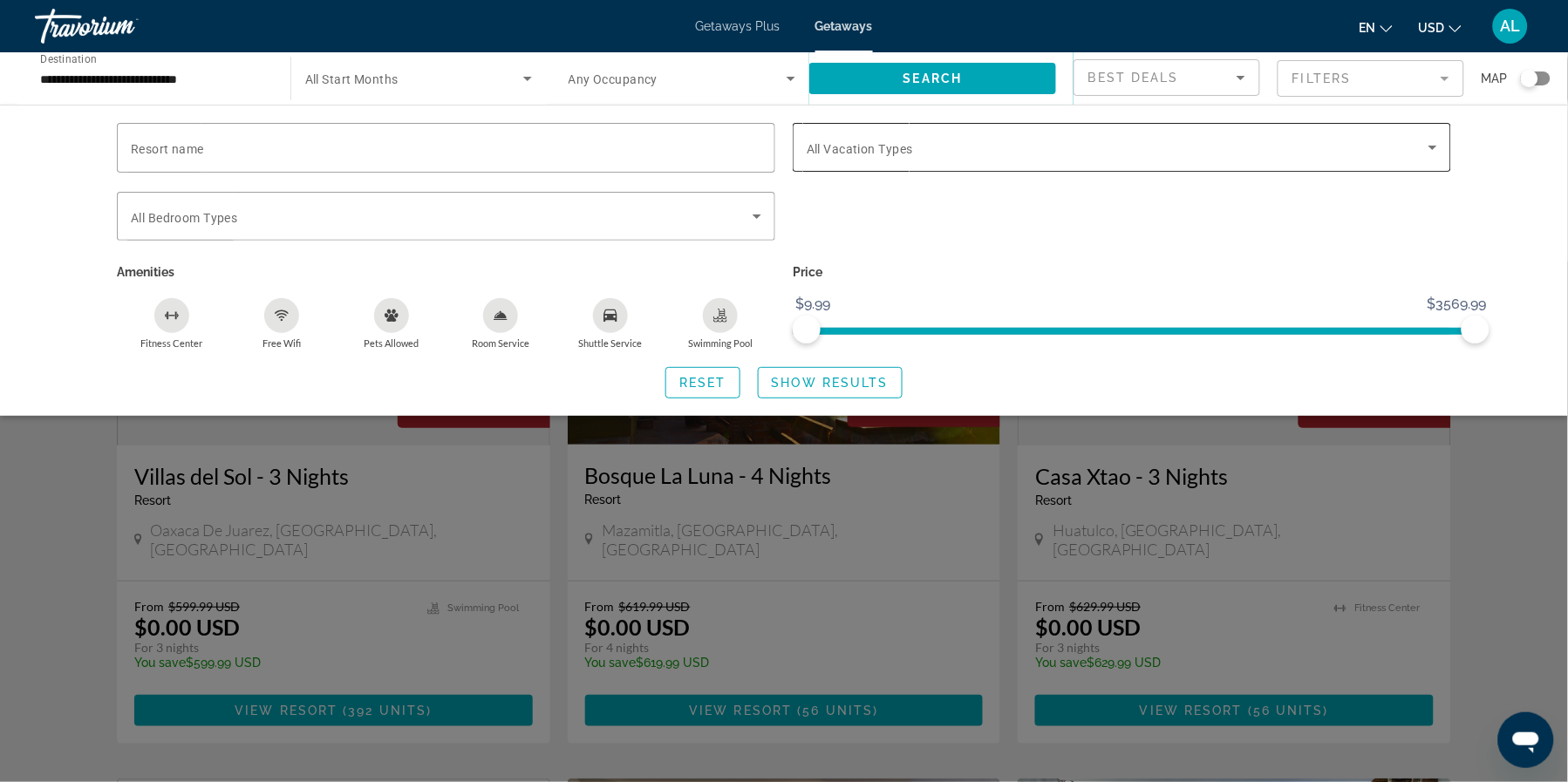
click at [1028, 157] on span "Search widget" at bounding box center [1117, 148] width 622 height 21
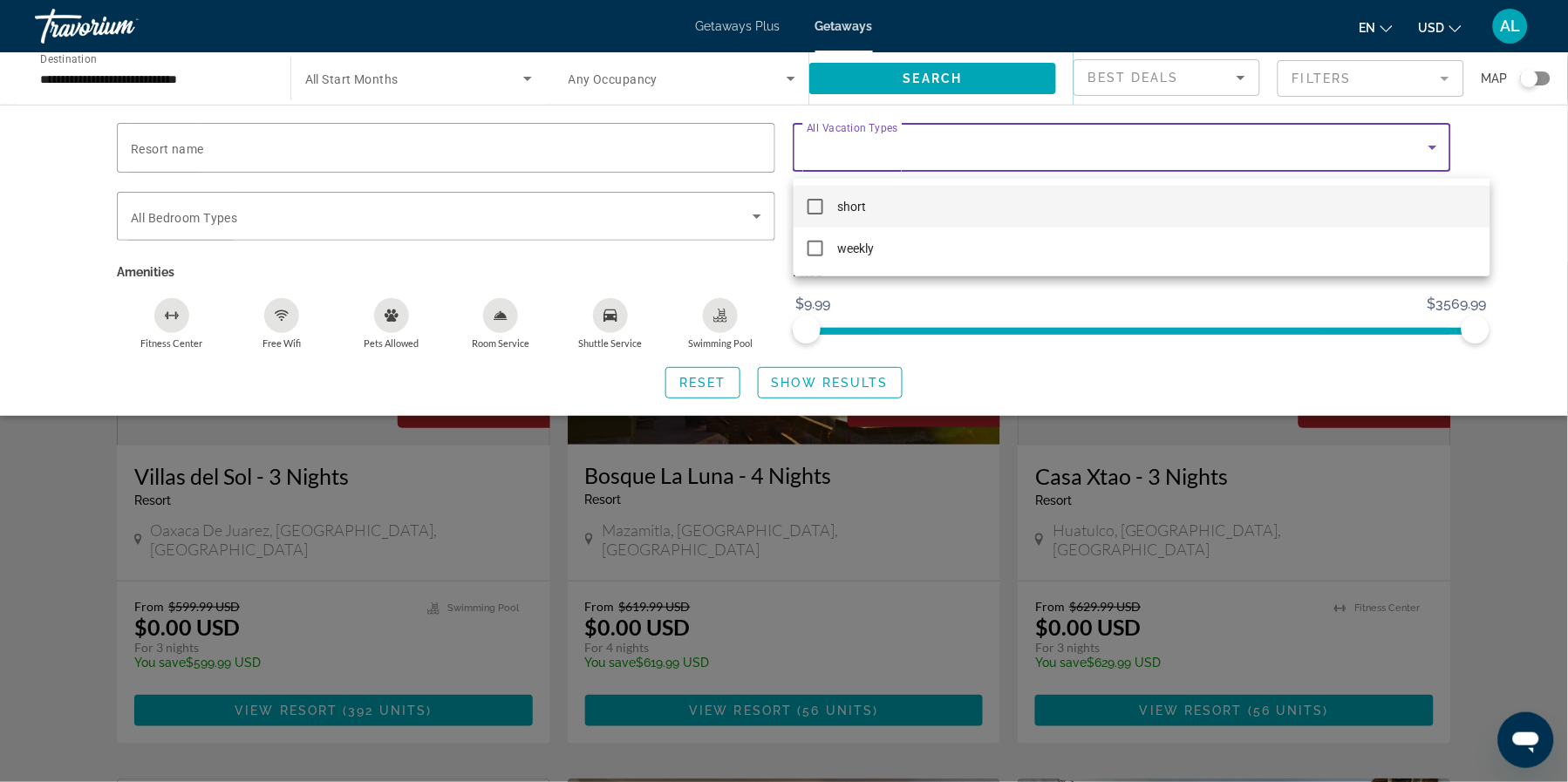
drag, startPoint x: 1054, startPoint y: 301, endPoint x: 1086, endPoint y: 306, distance: 32.4
click at [1055, 301] on div at bounding box center [784, 391] width 1568 height 782
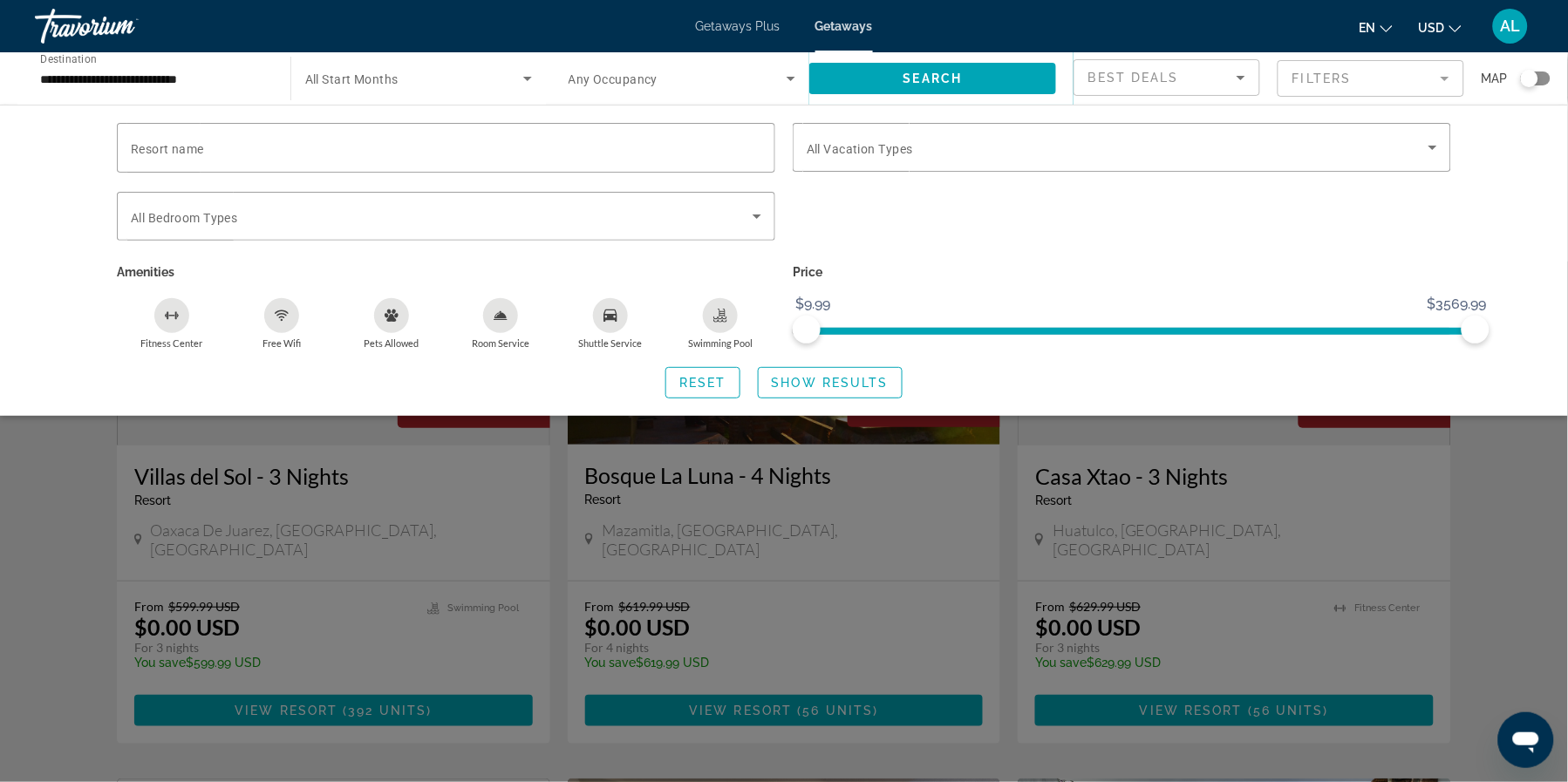
click at [1398, 90] on mat-form-field "Filters" at bounding box center [1371, 78] width 186 height 37
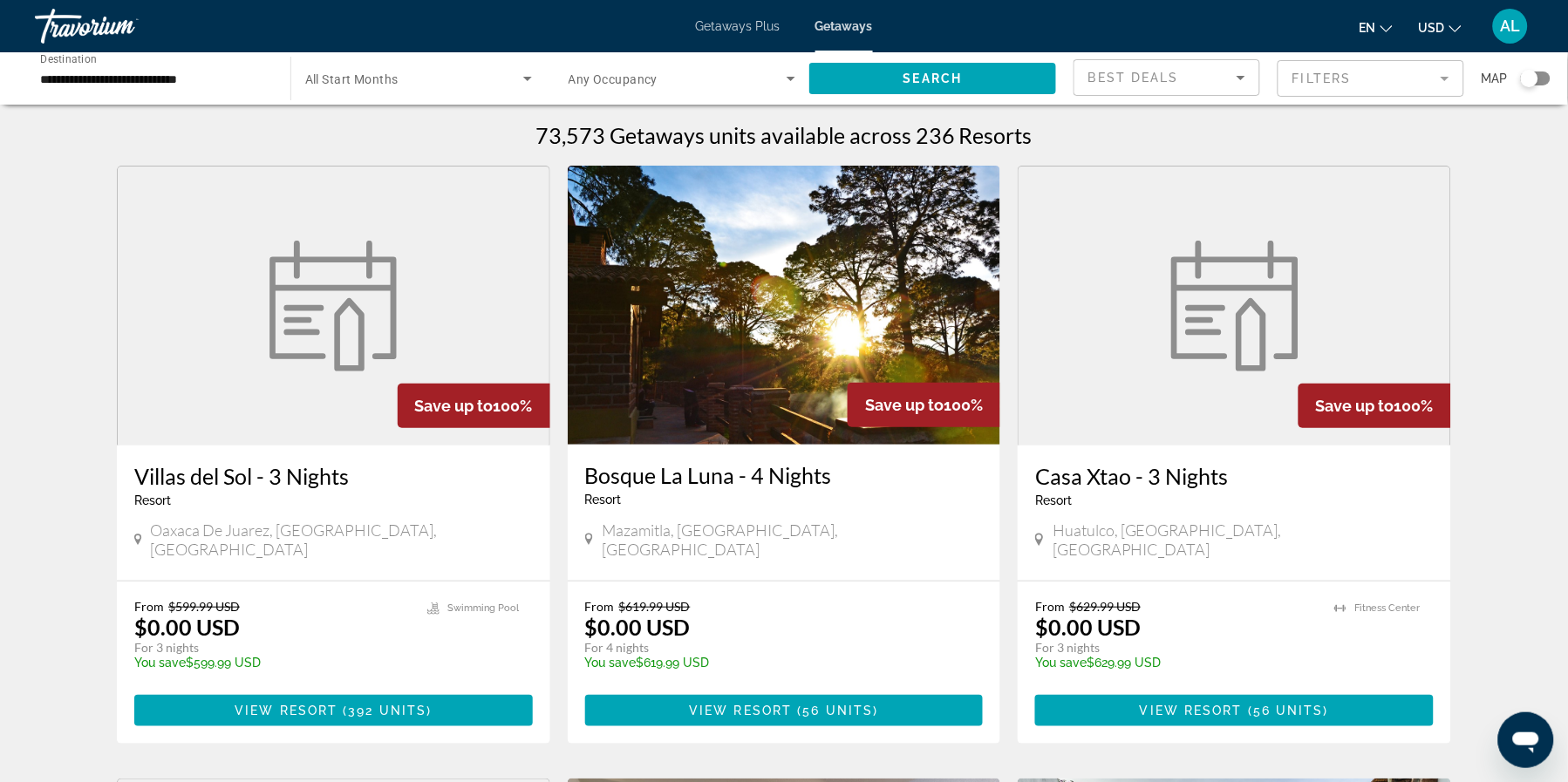
click at [1398, 90] on mat-form-field "Filters" at bounding box center [1371, 78] width 186 height 37
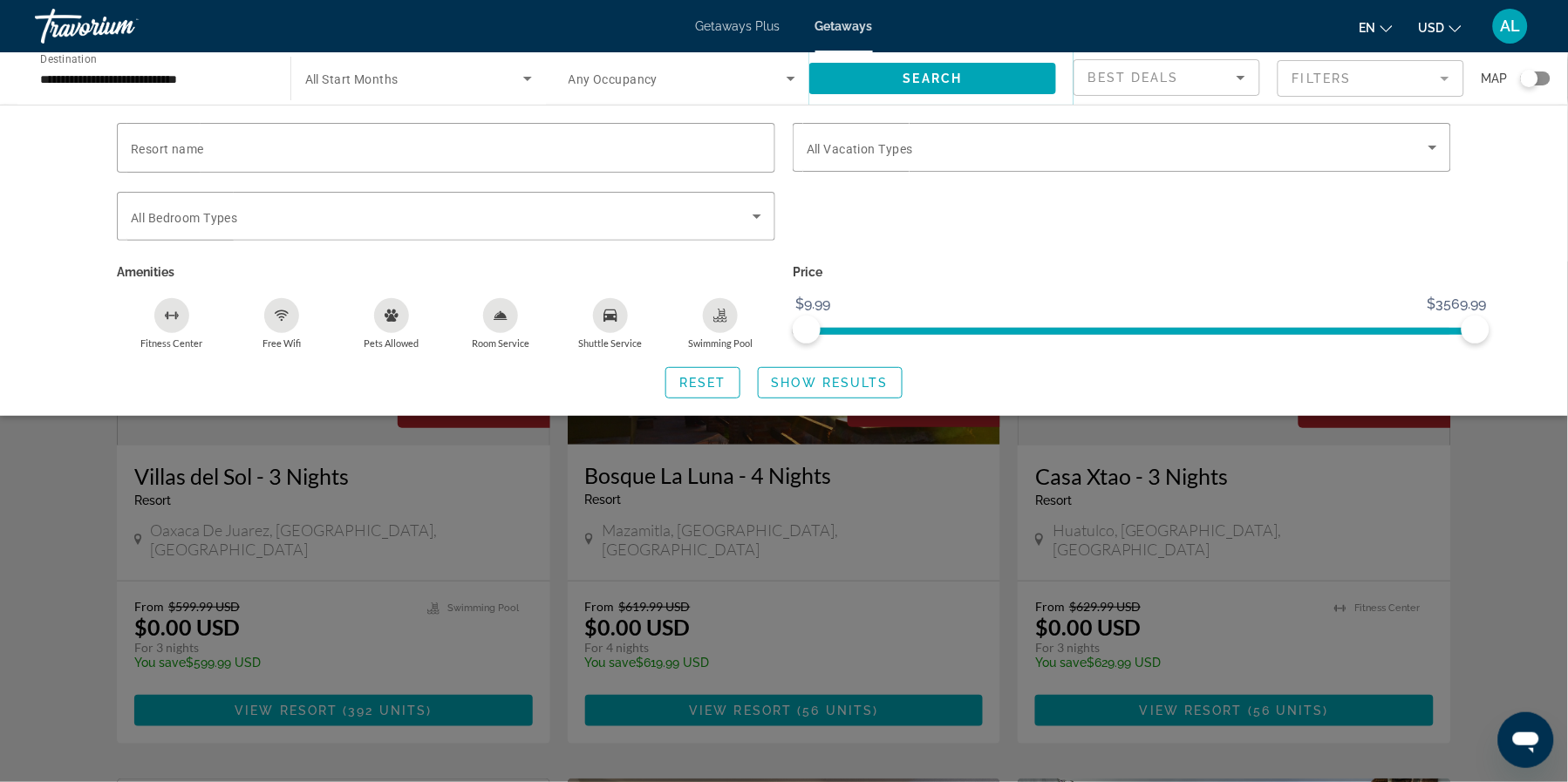
drag, startPoint x: 1523, startPoint y: 550, endPoint x: 1515, endPoint y: 540, distance: 12.8
click at [1521, 547] on div "Search widget" at bounding box center [784, 522] width 1568 height 521
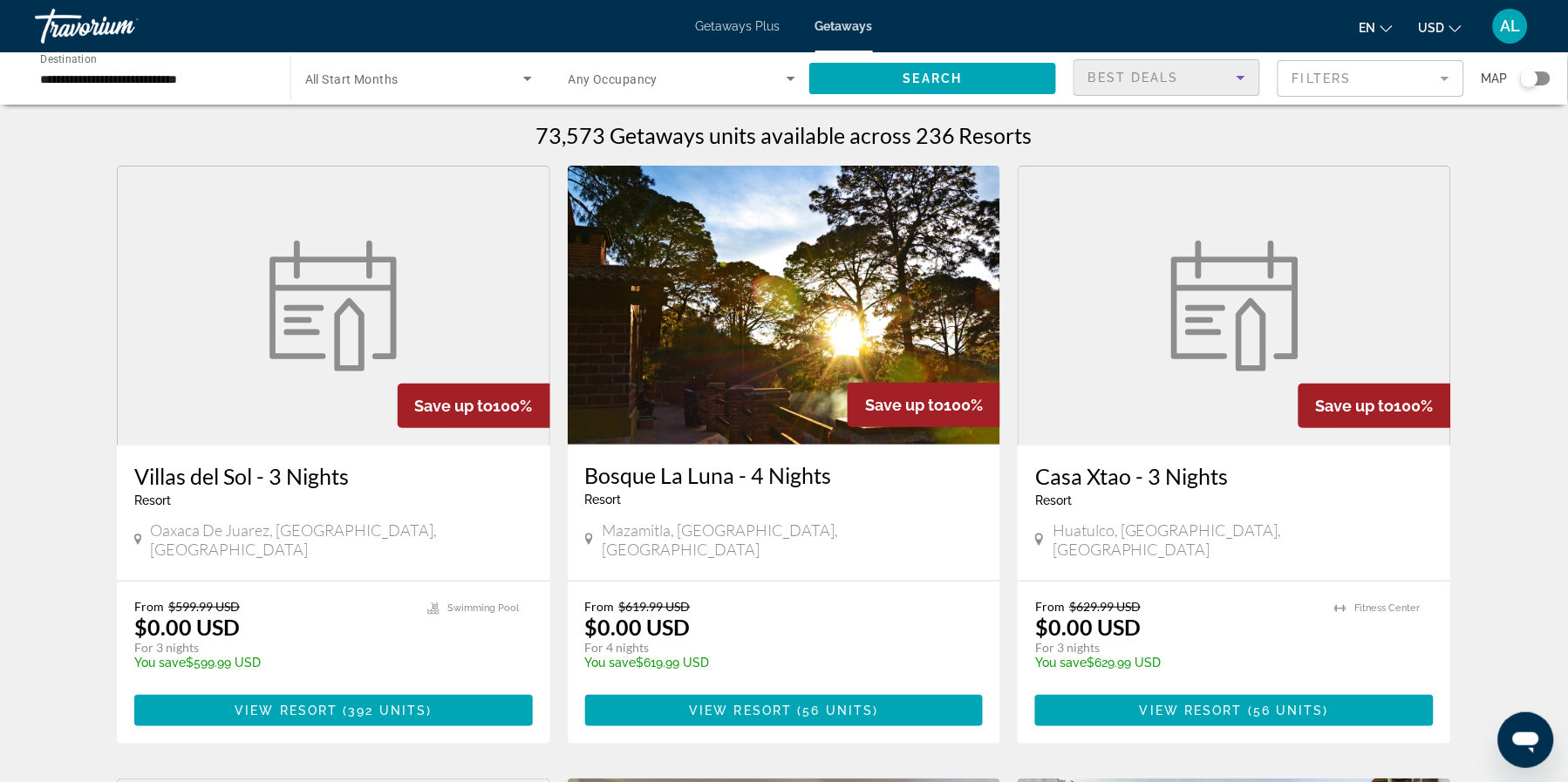
click at [1152, 80] on span "Best Deals" at bounding box center [1134, 77] width 91 height 14
click at [1152, 80] on div at bounding box center [784, 391] width 1568 height 782
click at [433, 89] on span "Search widget" at bounding box center [414, 78] width 218 height 21
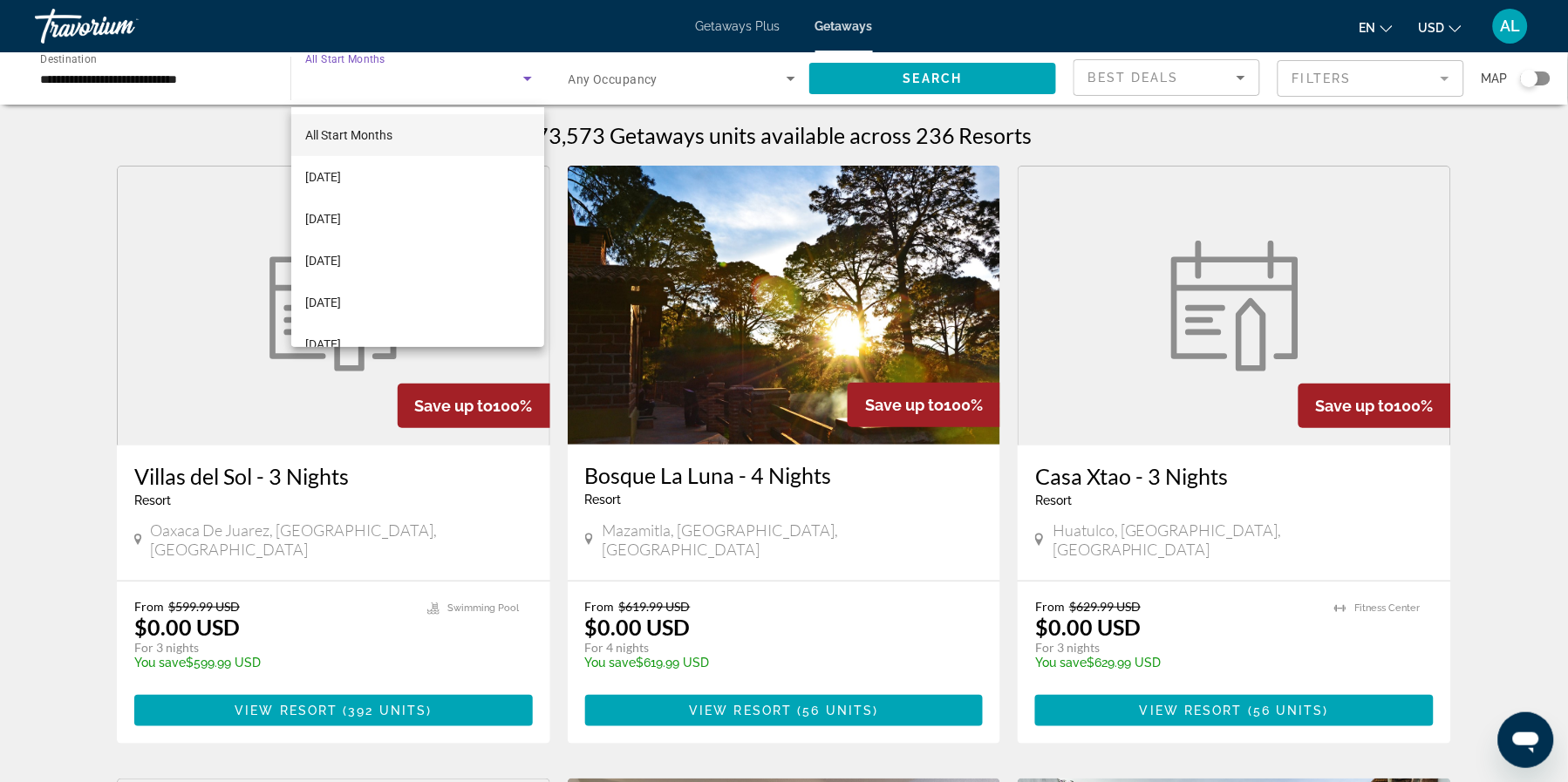
click at [1324, 80] on div at bounding box center [784, 391] width 1568 height 782
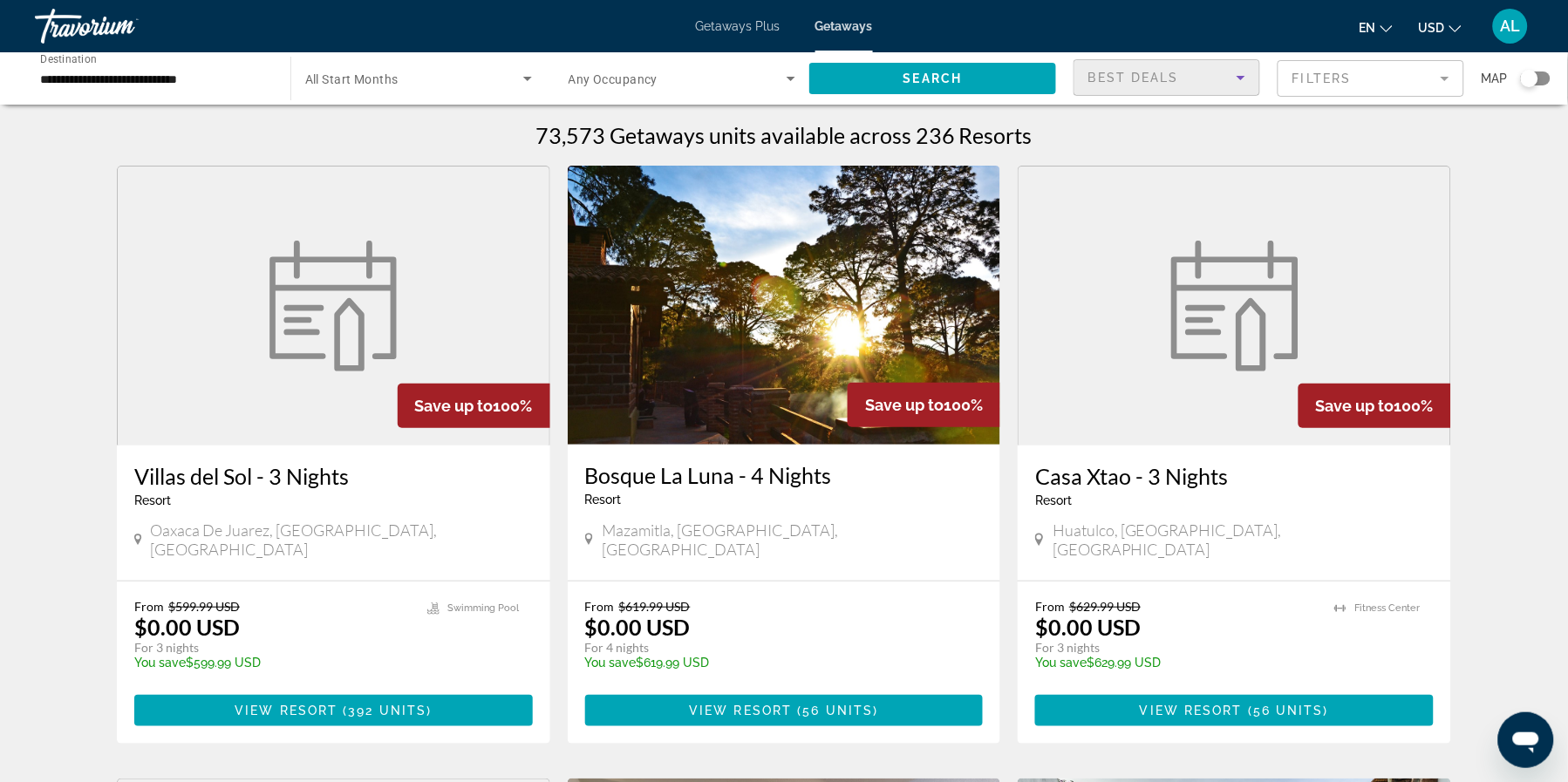
click at [1129, 84] on span "Best Deals" at bounding box center [1134, 77] width 91 height 14
click at [1330, 83] on div at bounding box center [784, 391] width 1568 height 782
click at [1360, 86] on mat-form-field "Filters" at bounding box center [1371, 78] width 186 height 37
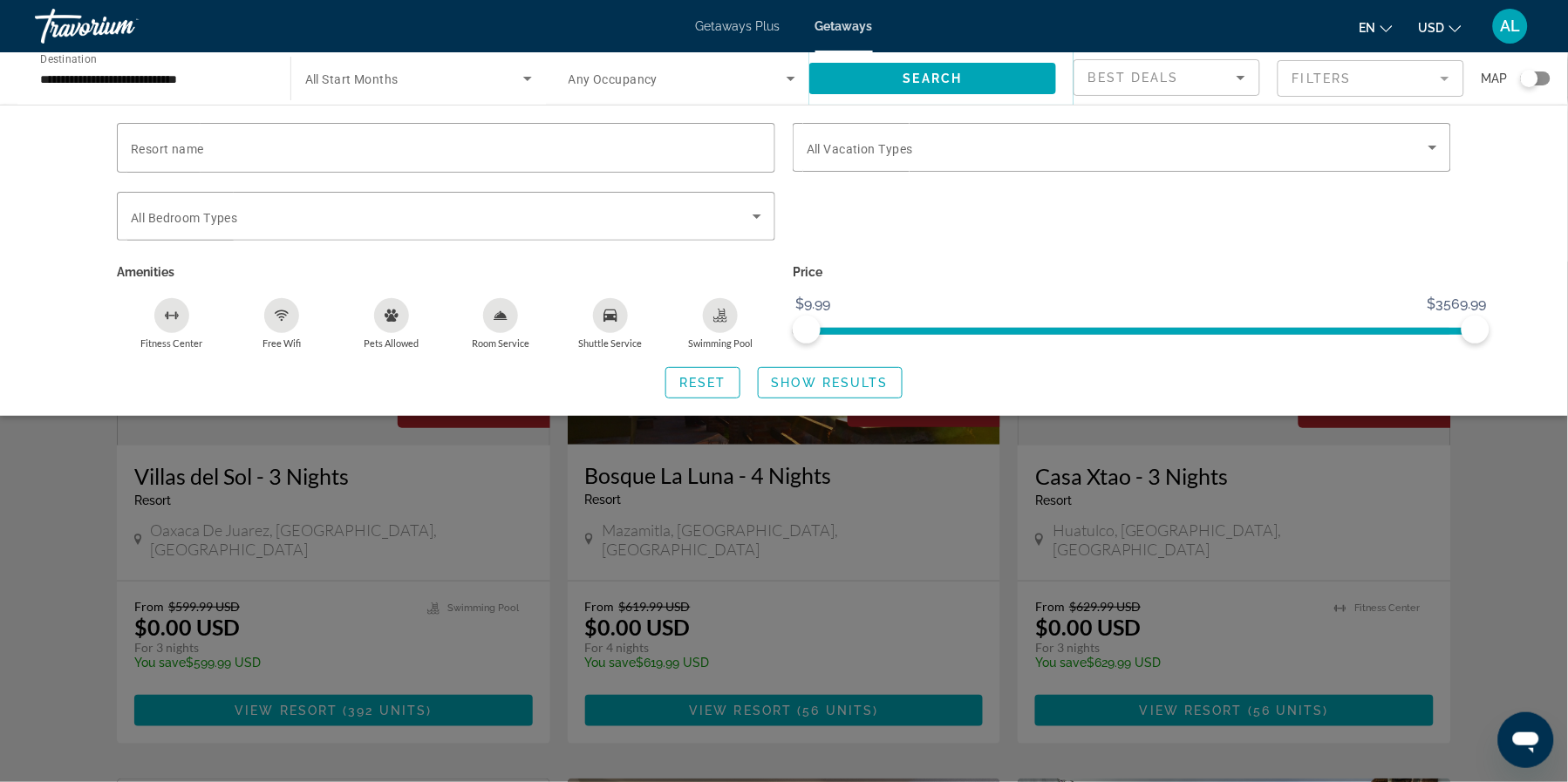
drag, startPoint x: 1527, startPoint y: 457, endPoint x: 1515, endPoint y: 453, distance: 12.6
click at [1526, 457] on div "Search widget" at bounding box center [784, 522] width 1568 height 521
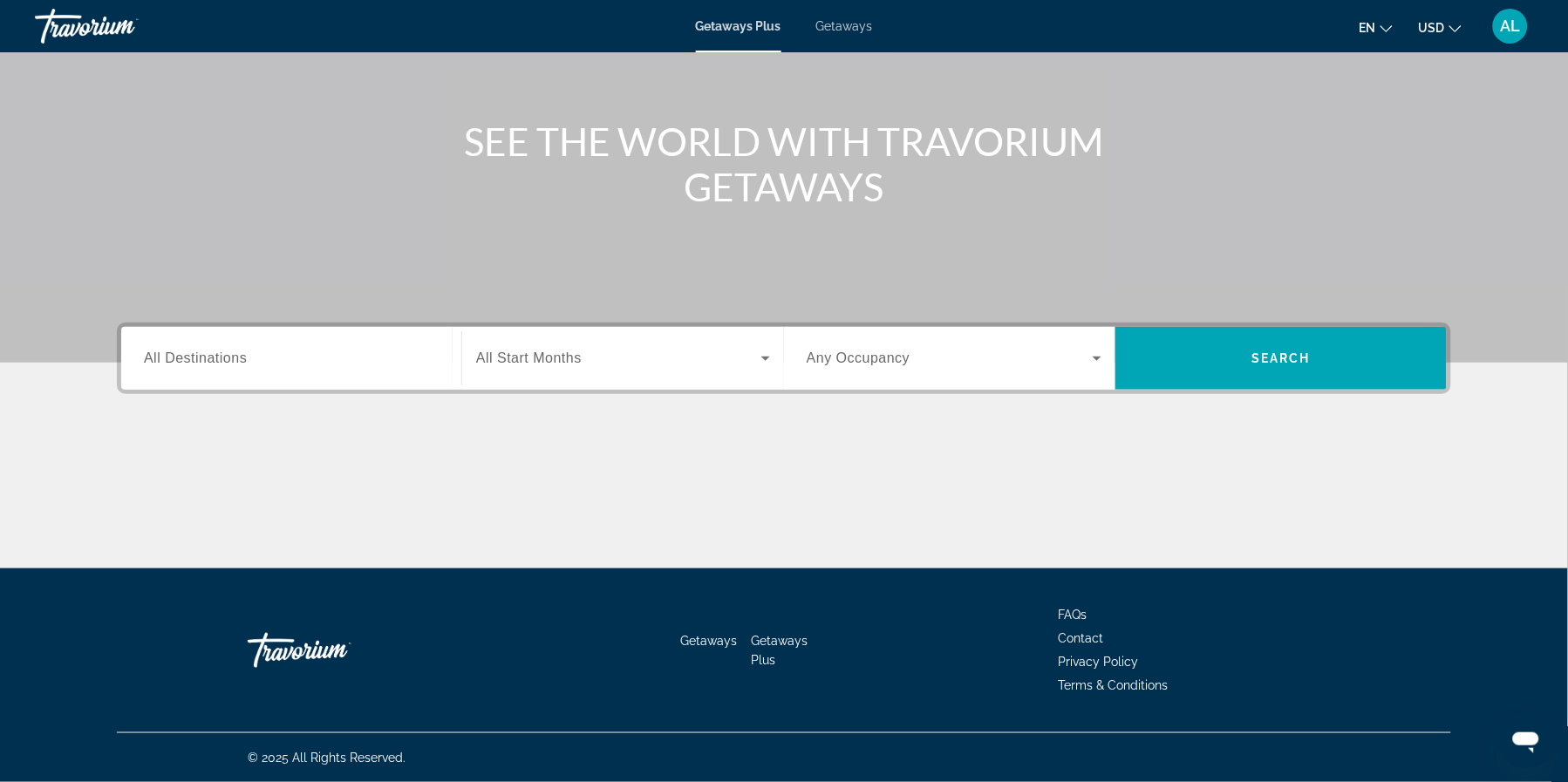
scroll to position [211, 0]
click at [297, 349] on input "Destination All Destinations" at bounding box center [291, 360] width 295 height 21
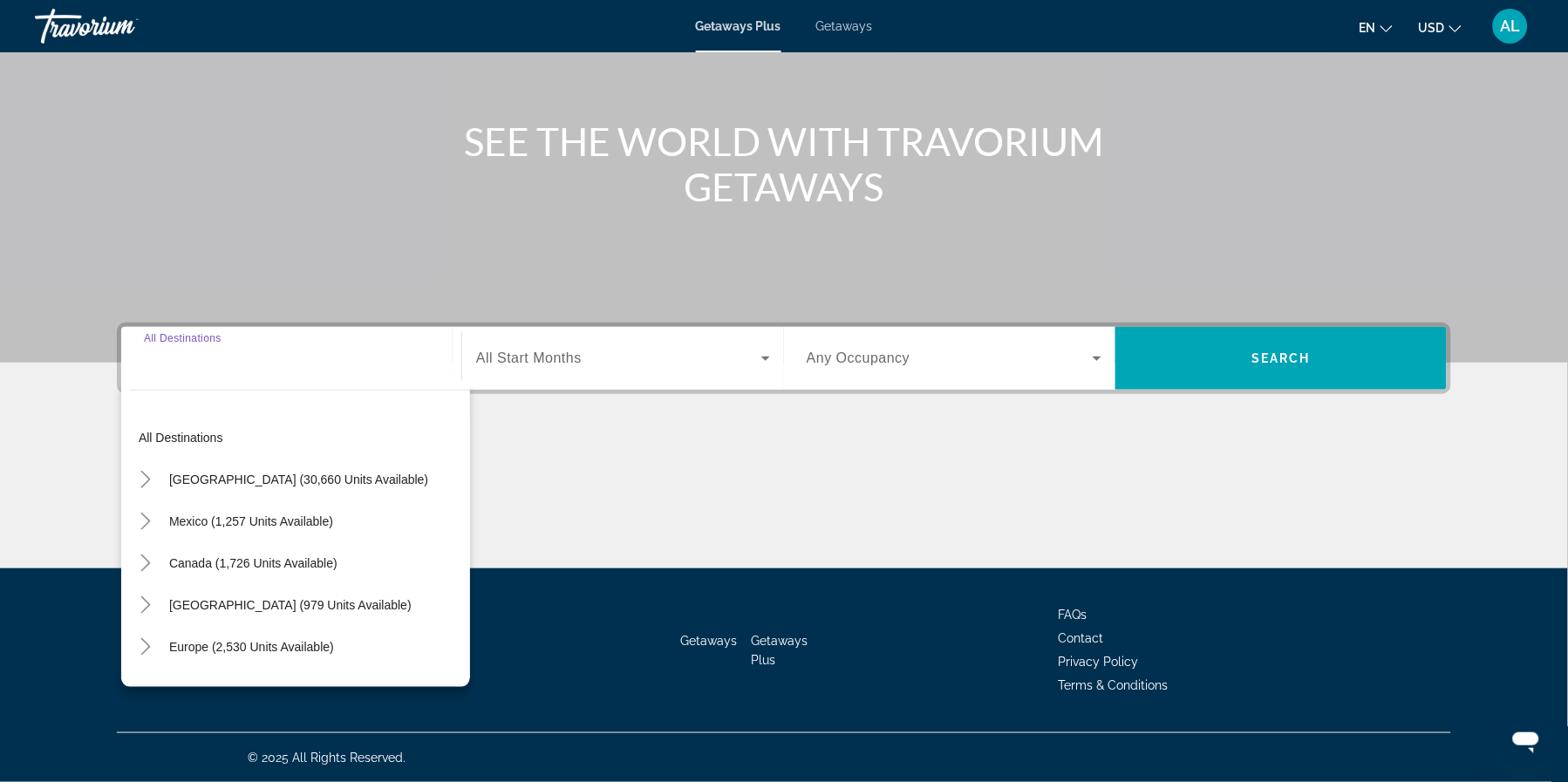
click at [607, 348] on span "Search widget" at bounding box center [618, 359] width 285 height 21
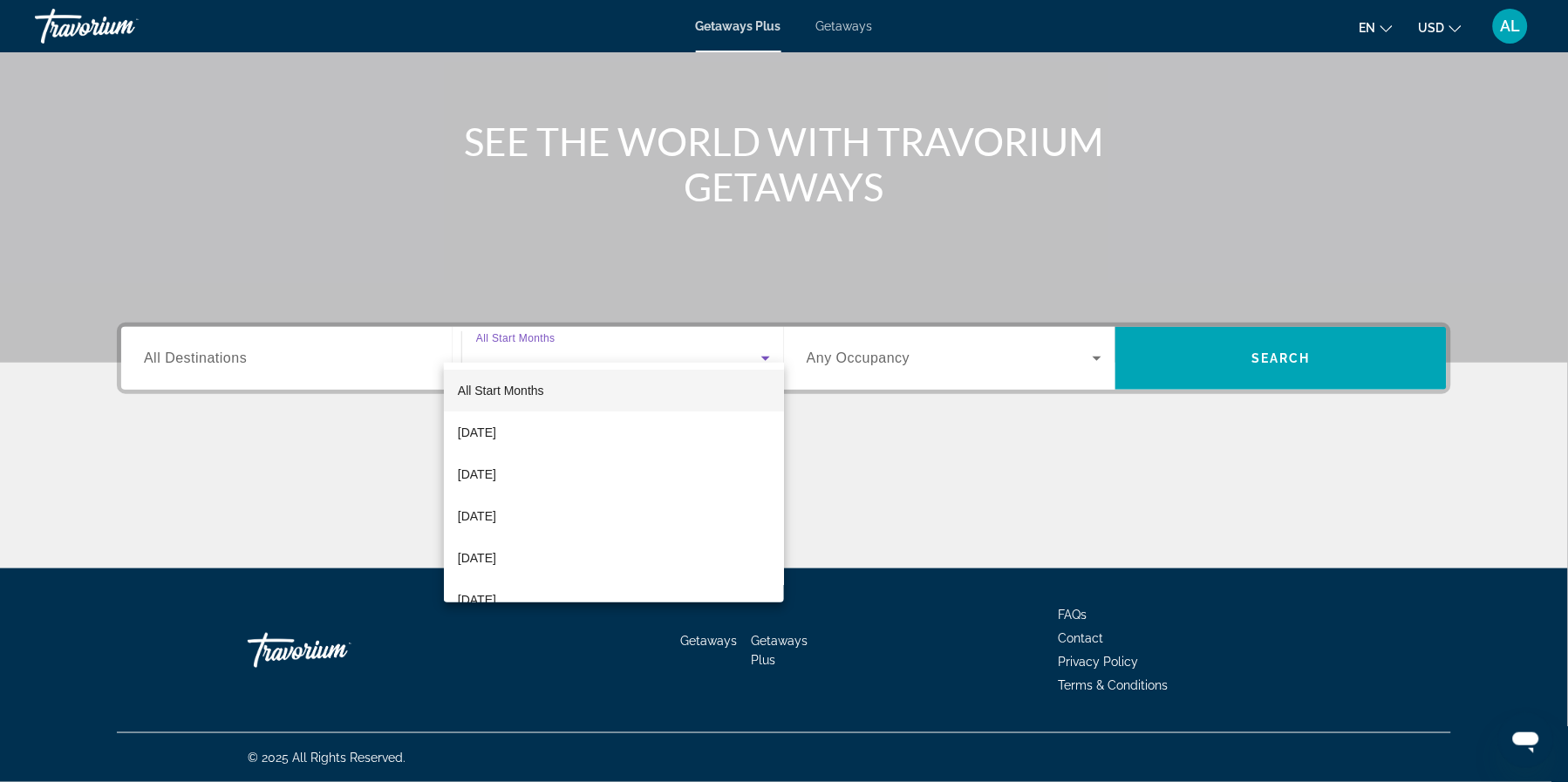
click at [336, 345] on div at bounding box center [784, 391] width 1568 height 782
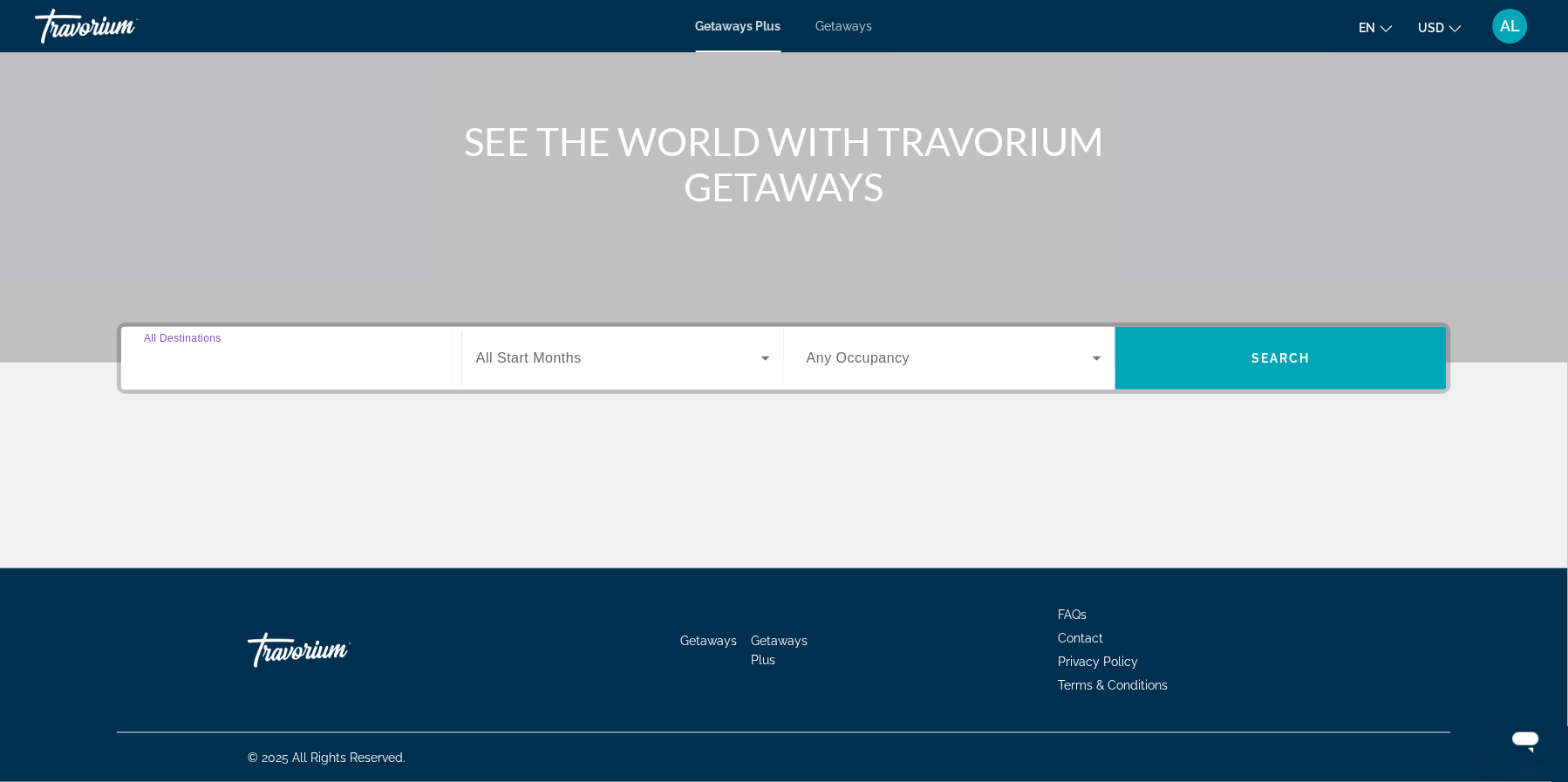
click at [225, 349] on input "Destination All Destinations" at bounding box center [291, 360] width 295 height 21
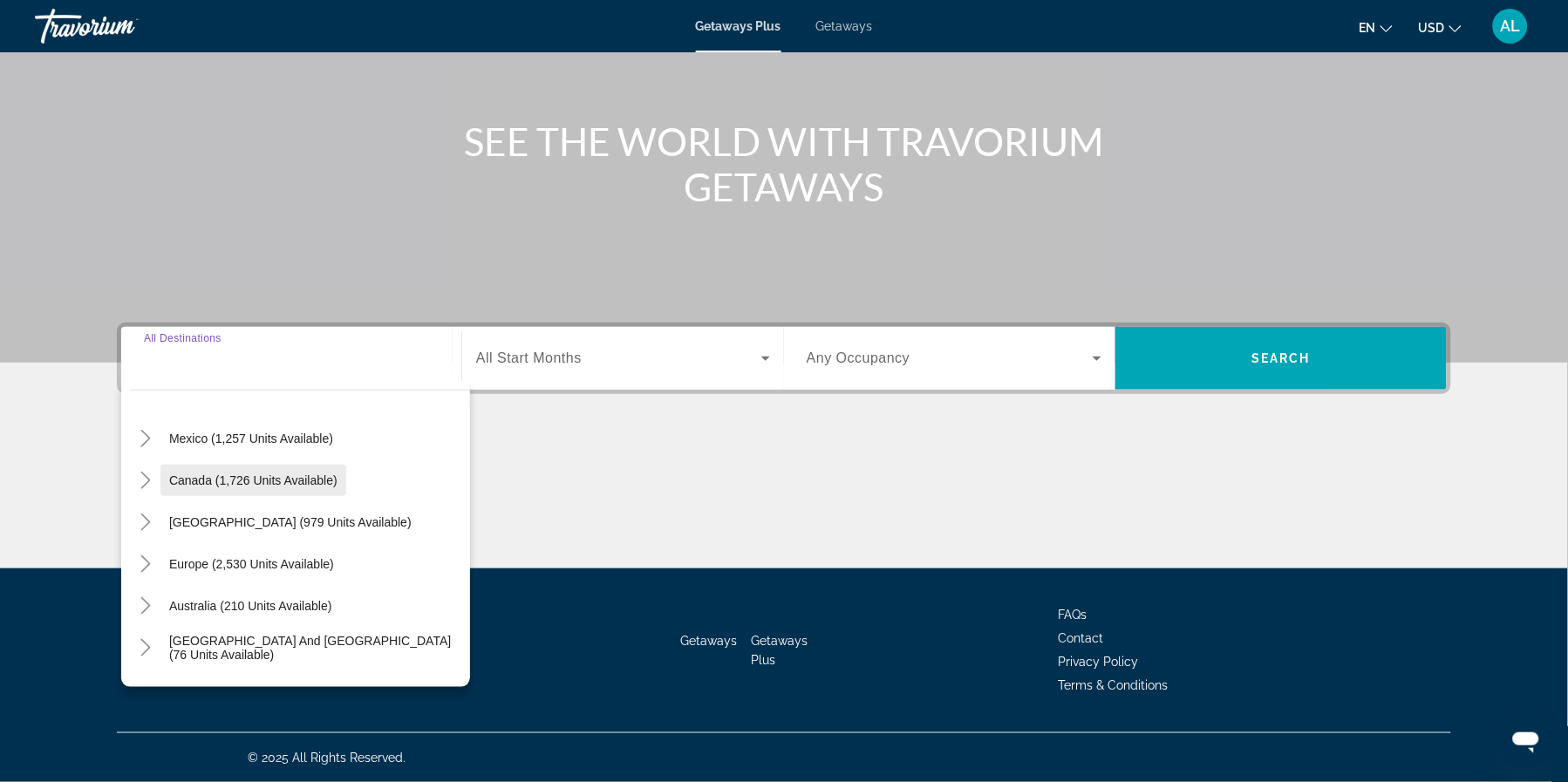
scroll to position [91, 0]
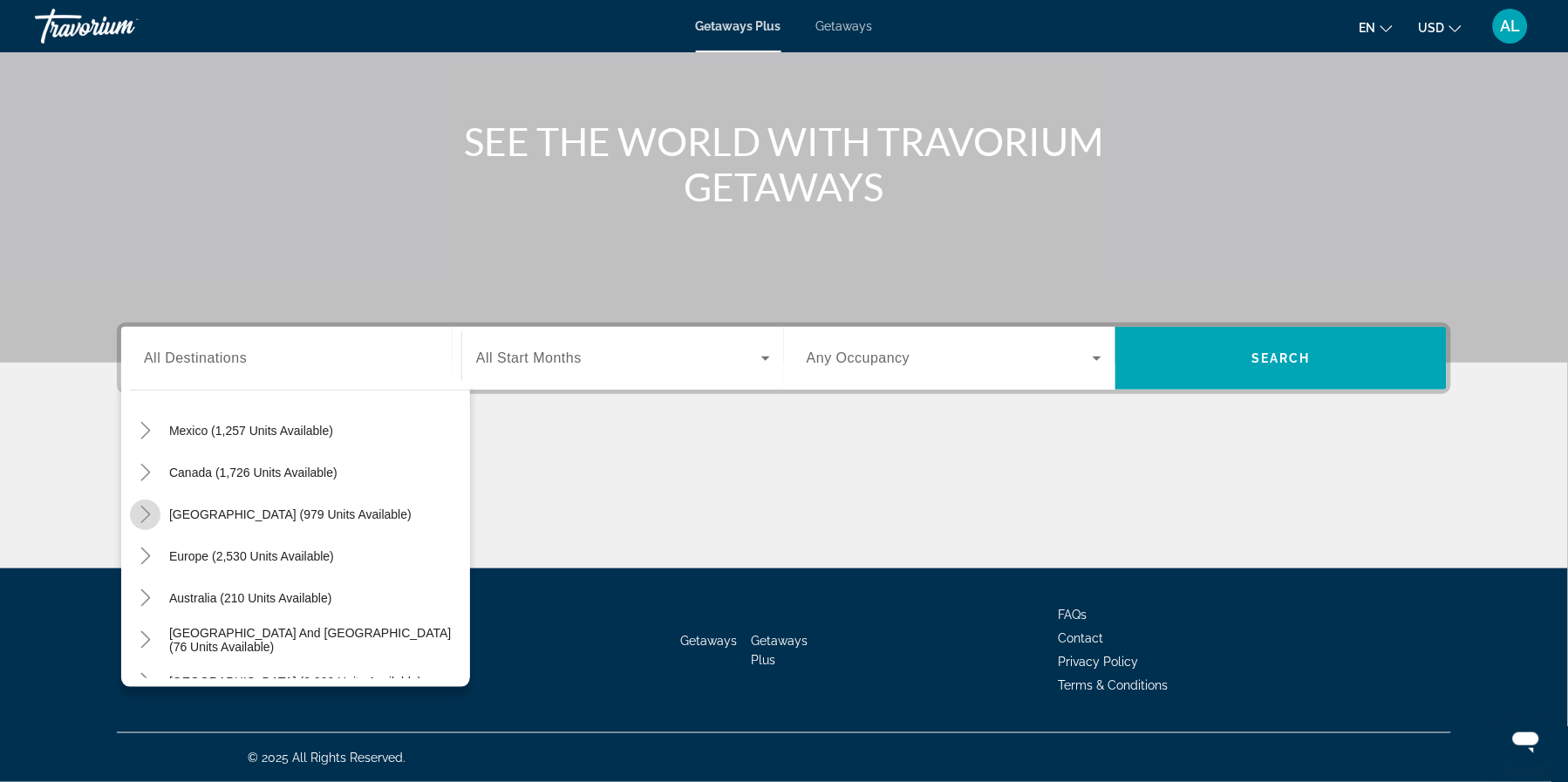
click at [137, 506] on icon "Toggle Caribbean & Atlantic Islands (979 units available)" at bounding box center [146, 515] width 18 height 18
drag, startPoint x: 273, startPoint y: 493, endPoint x: 288, endPoint y: 497, distance: 15.5
click at [277, 508] on span "[GEOGRAPHIC_DATA] (979 units available)" at bounding box center [290, 515] width 243 height 14
type input "**********"
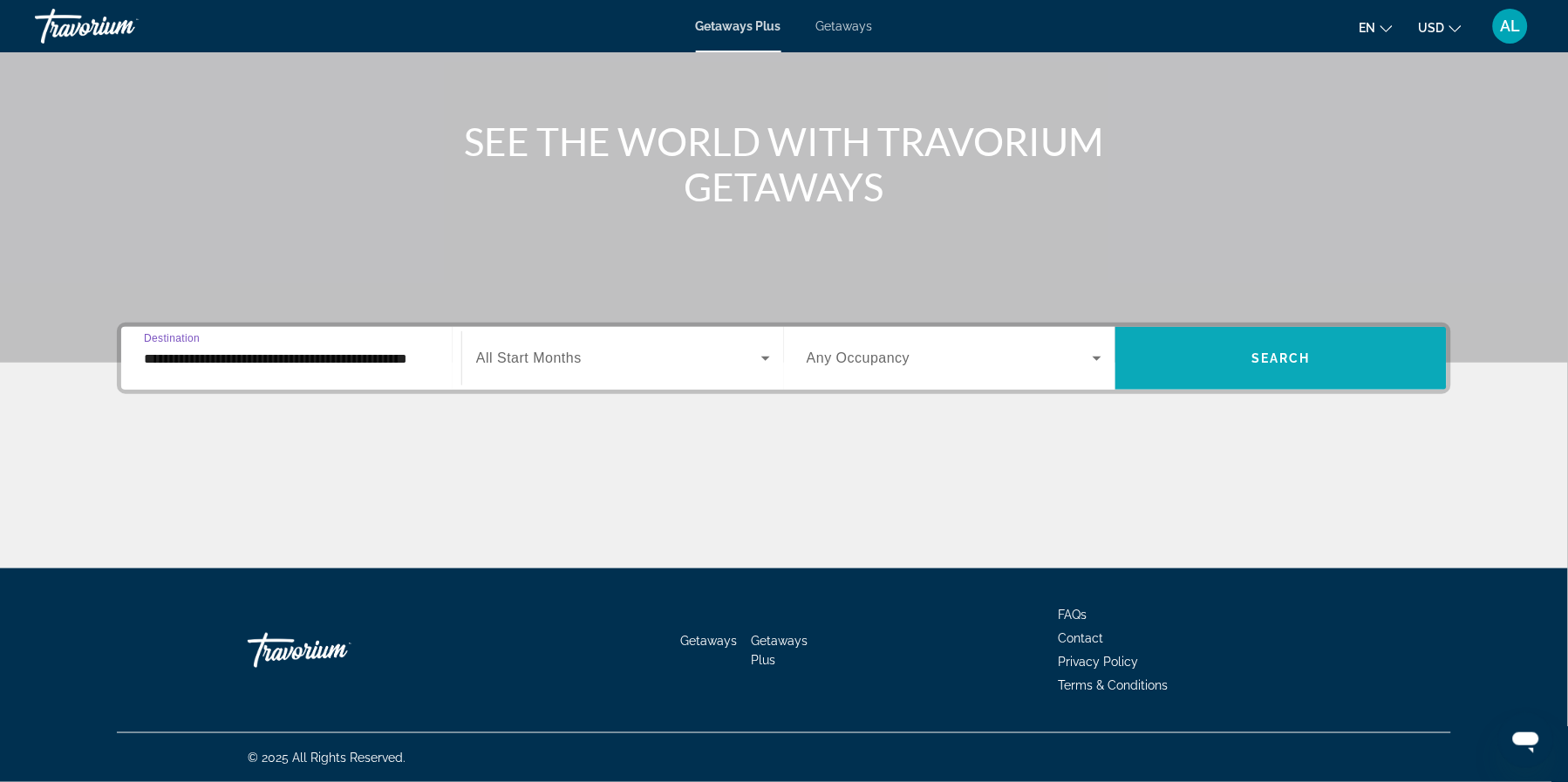
click at [1310, 352] on span "Search" at bounding box center [1280, 359] width 59 height 14
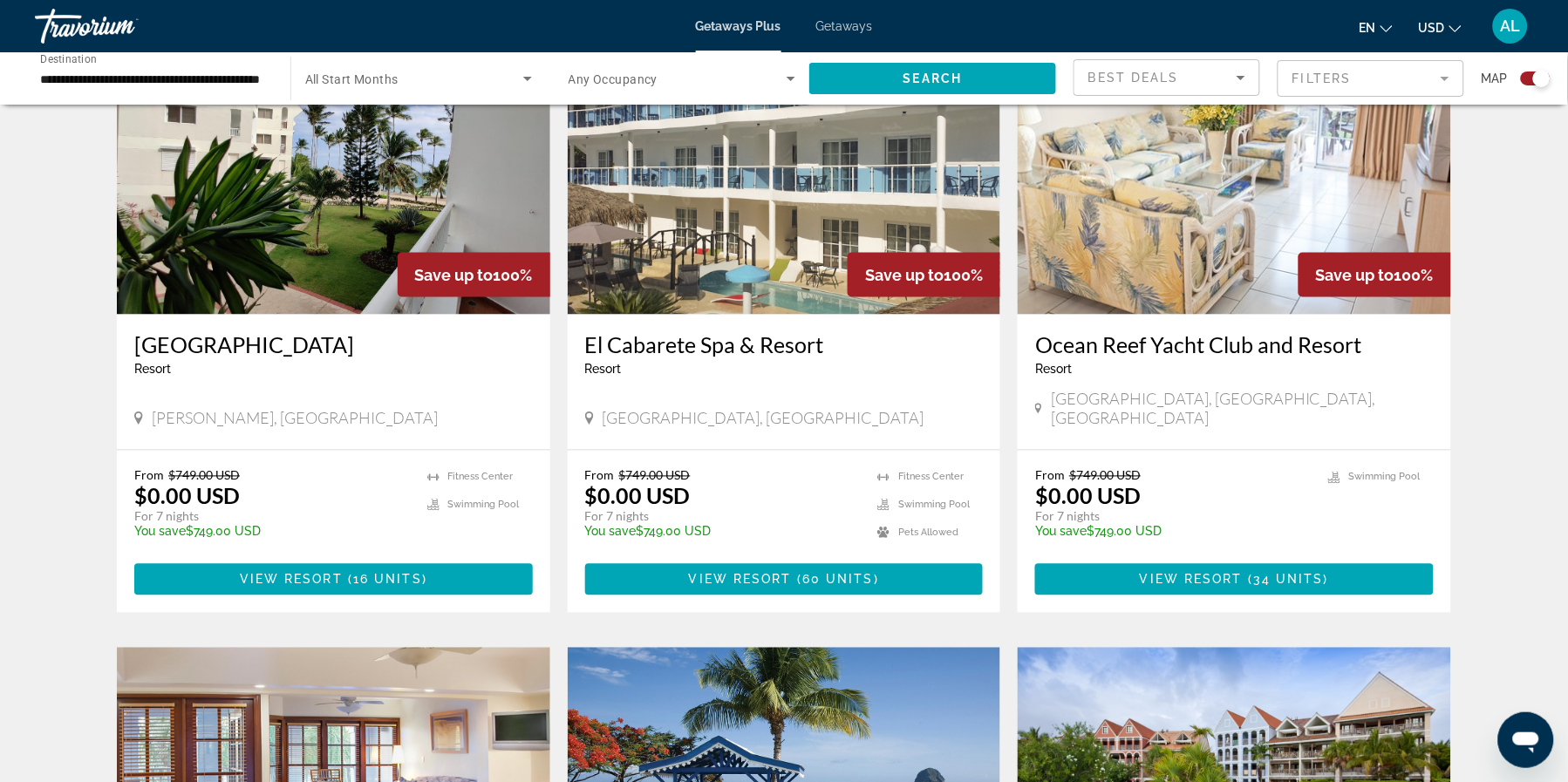
scroll to position [677, 0]
